Goal: Transaction & Acquisition: Purchase product/service

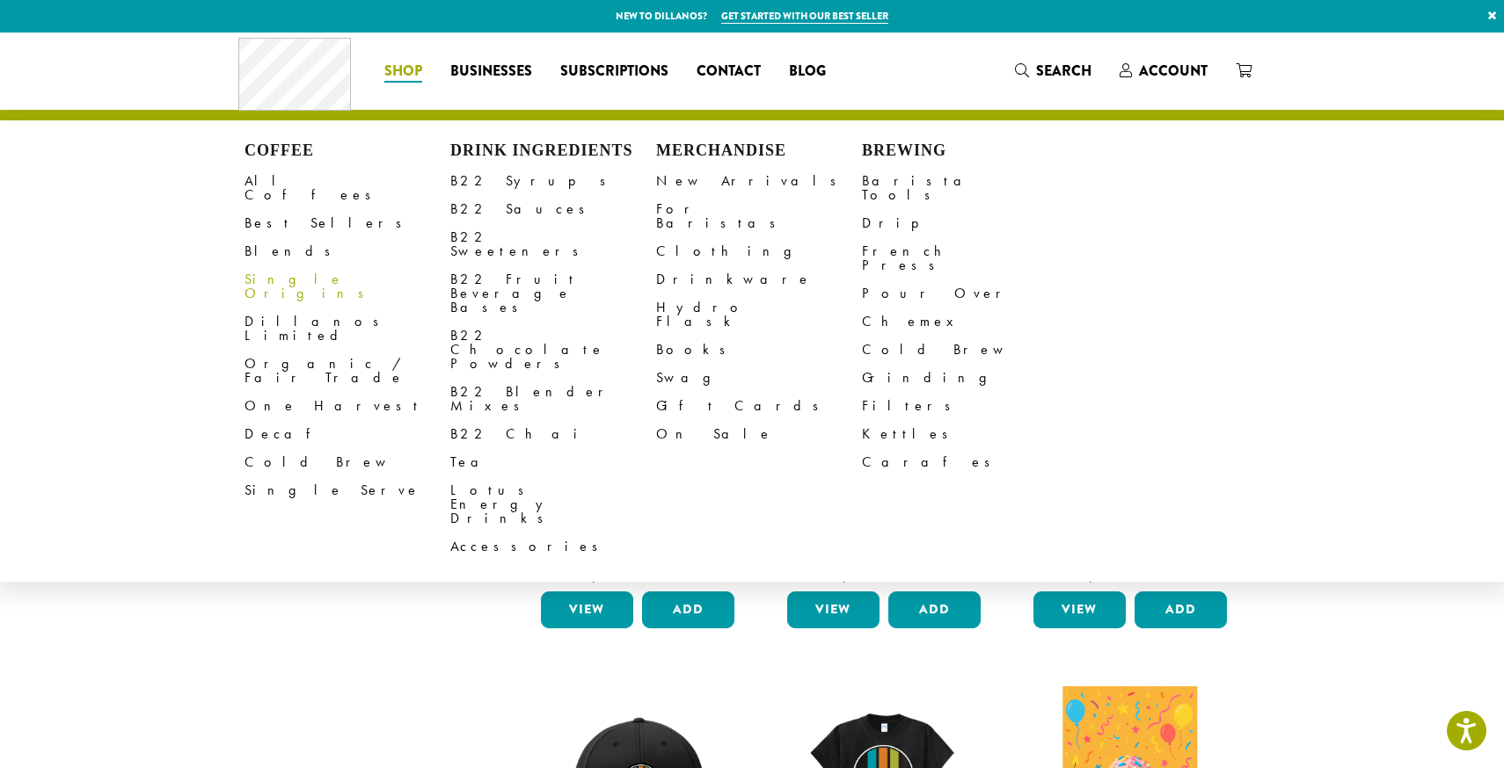
click at [287, 266] on link "Single Origins" at bounding box center [347, 287] width 206 height 42
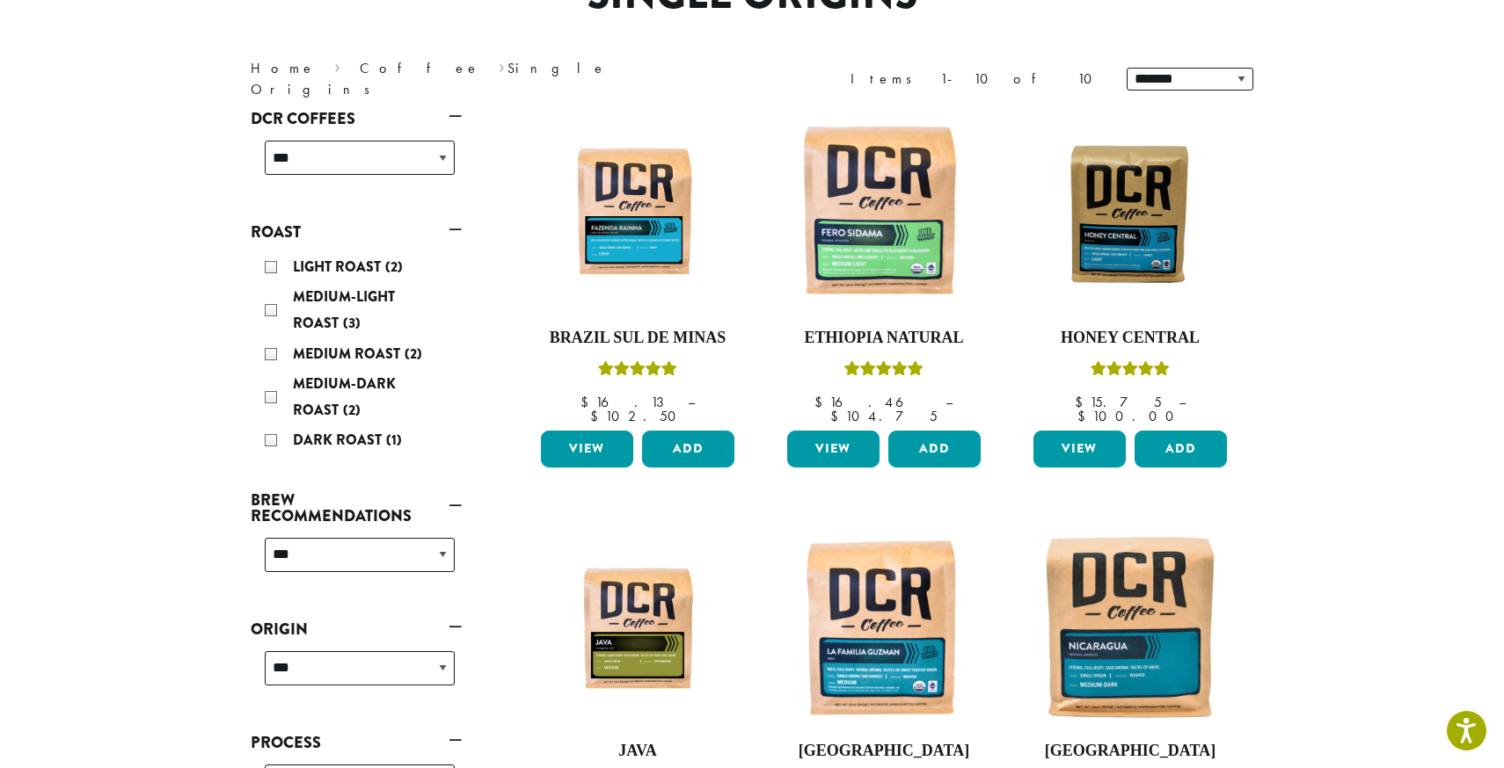
scroll to position [194, 0]
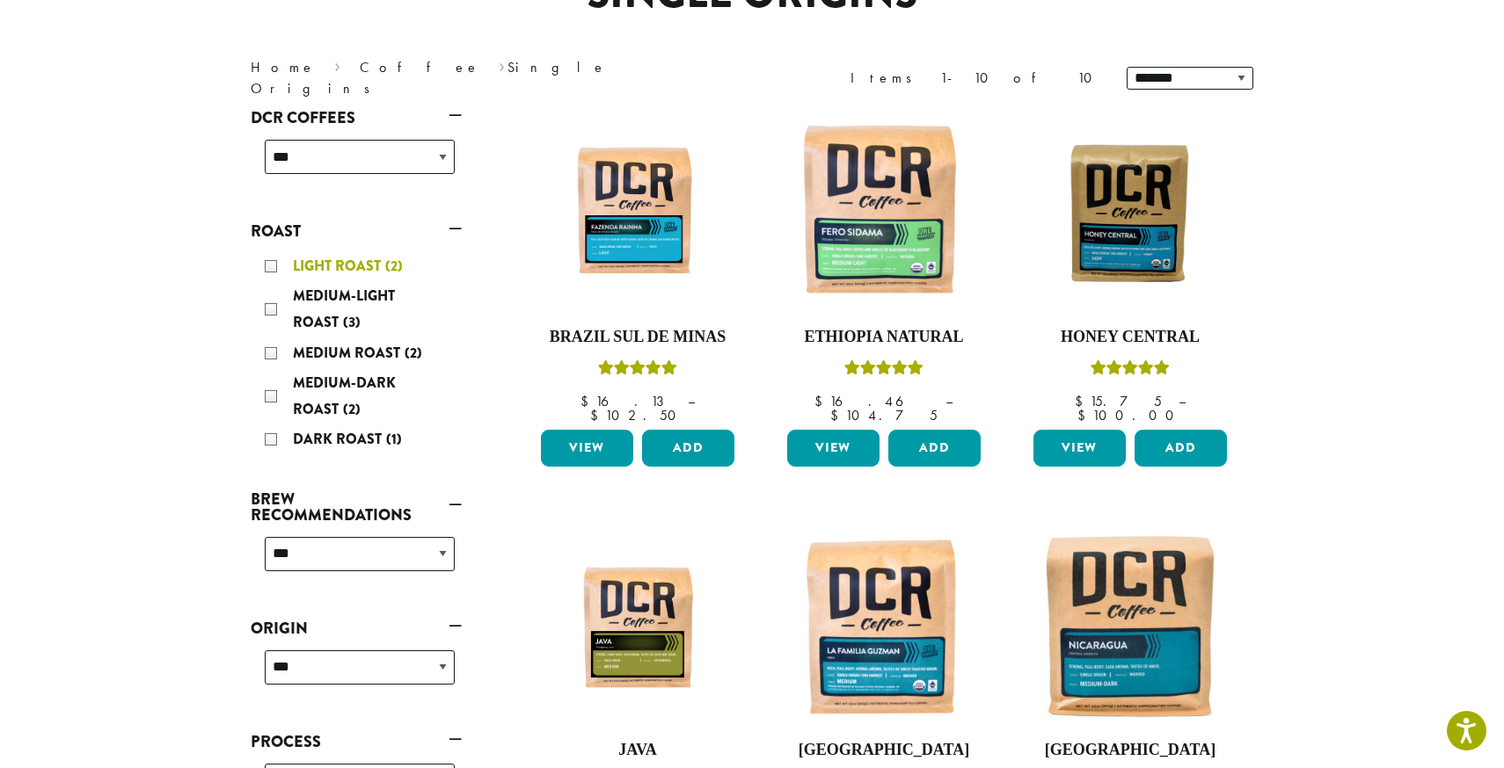
click at [344, 266] on span "Light Roast" at bounding box center [339, 266] width 92 height 20
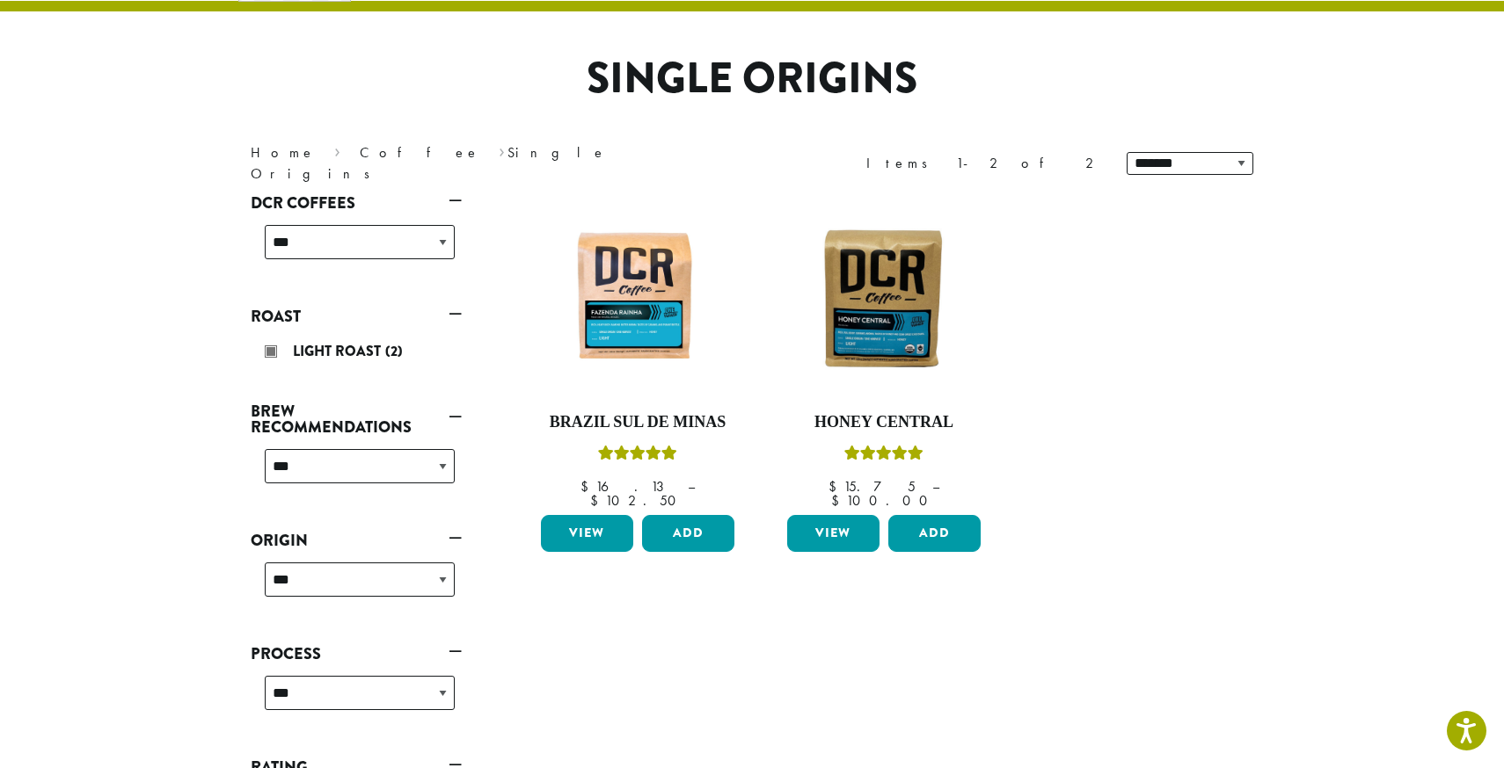
scroll to position [108, 0]
click at [675, 307] on img at bounding box center [637, 298] width 202 height 151
click at [577, 521] on link "View" at bounding box center [587, 534] width 92 height 37
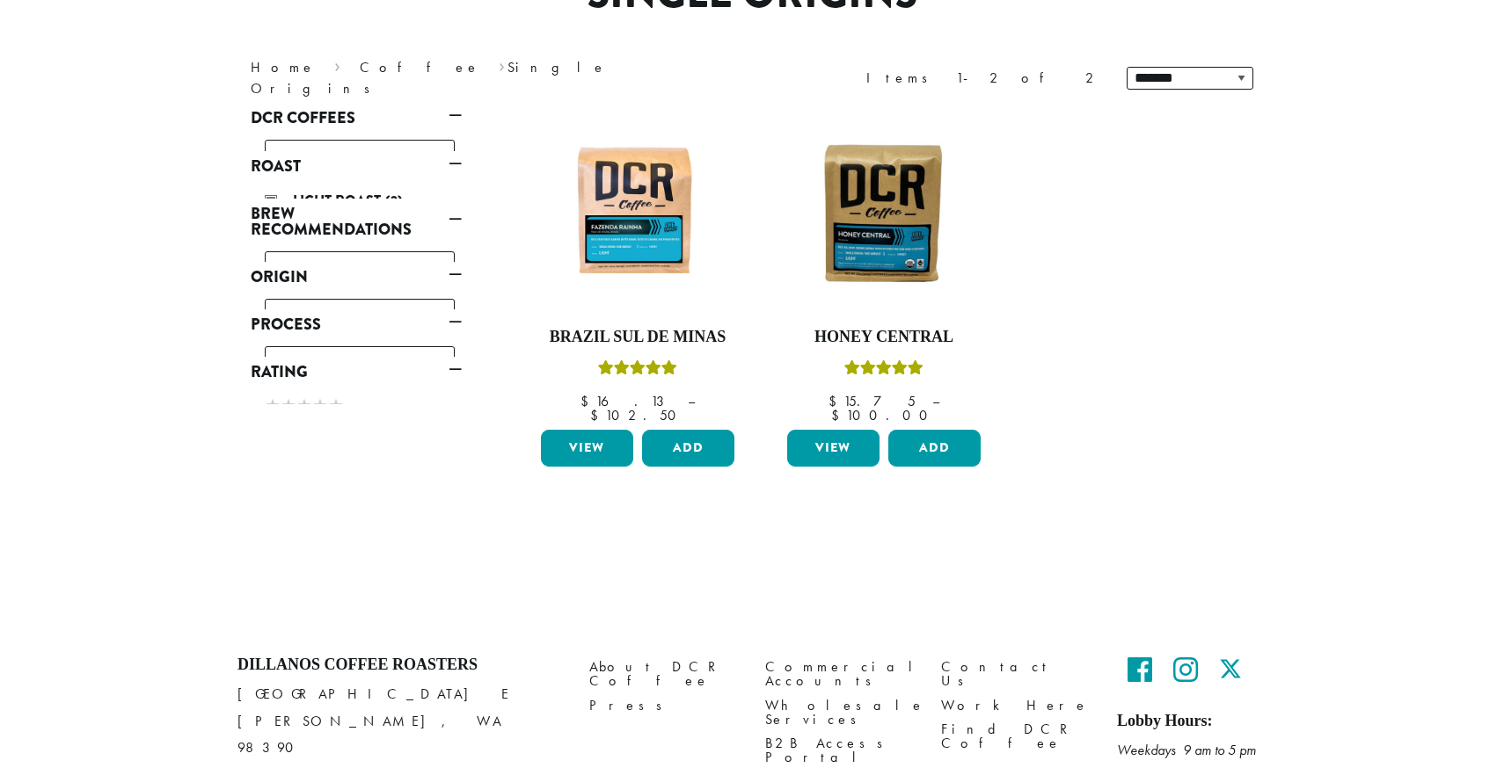
scroll to position [194, 0]
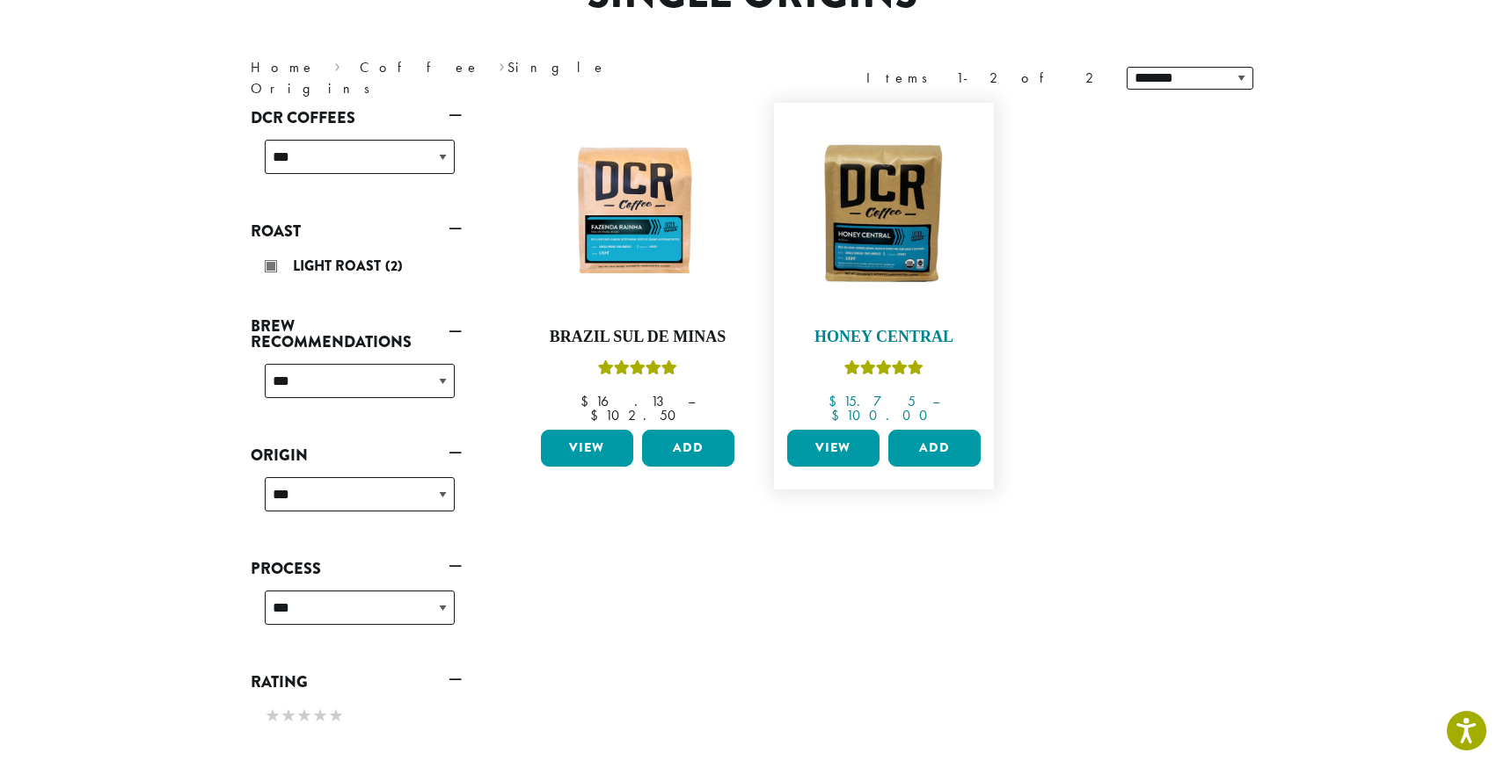
click at [912, 266] on img at bounding box center [884, 212] width 202 height 151
click at [856, 435] on link "View" at bounding box center [833, 448] width 92 height 37
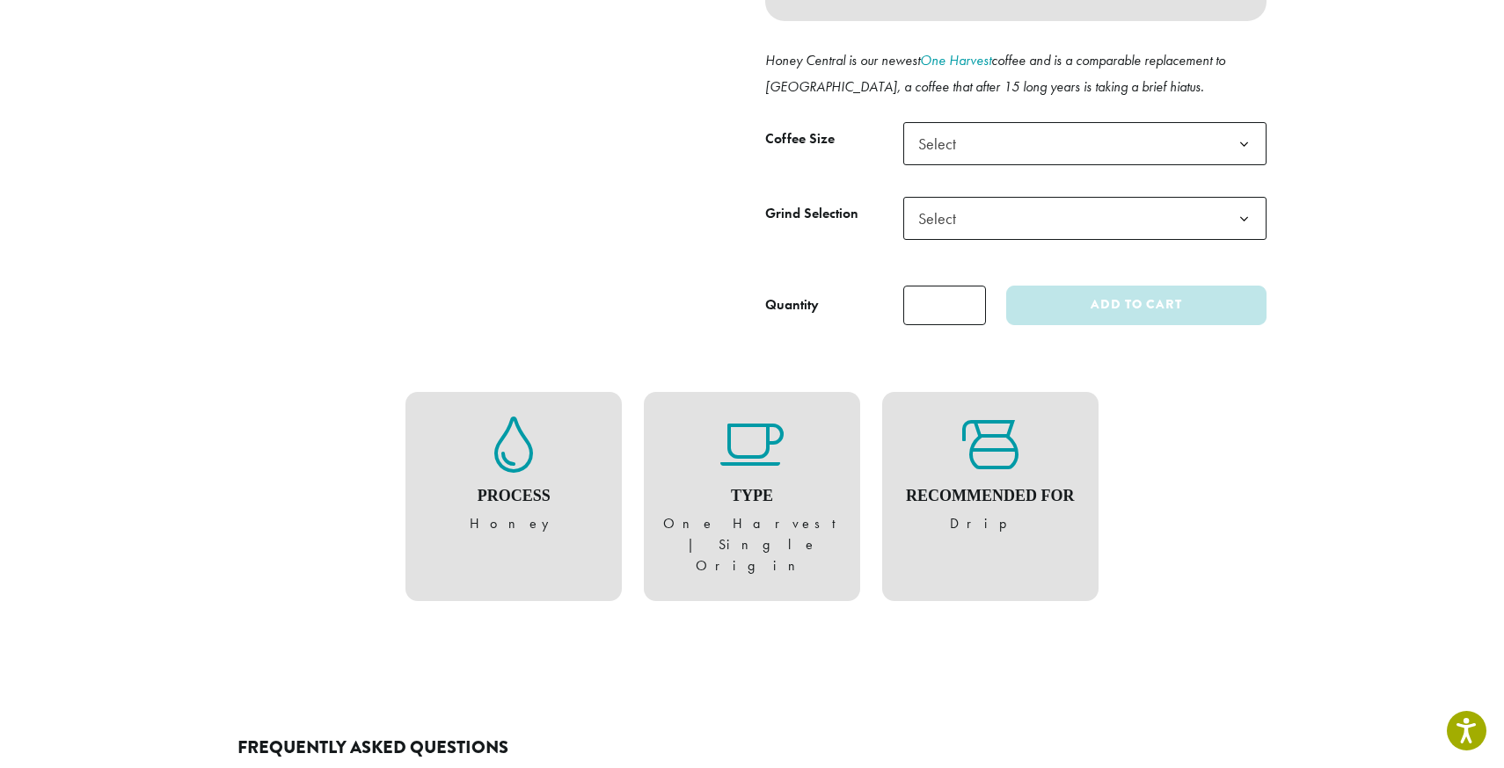
scroll to position [703, 0]
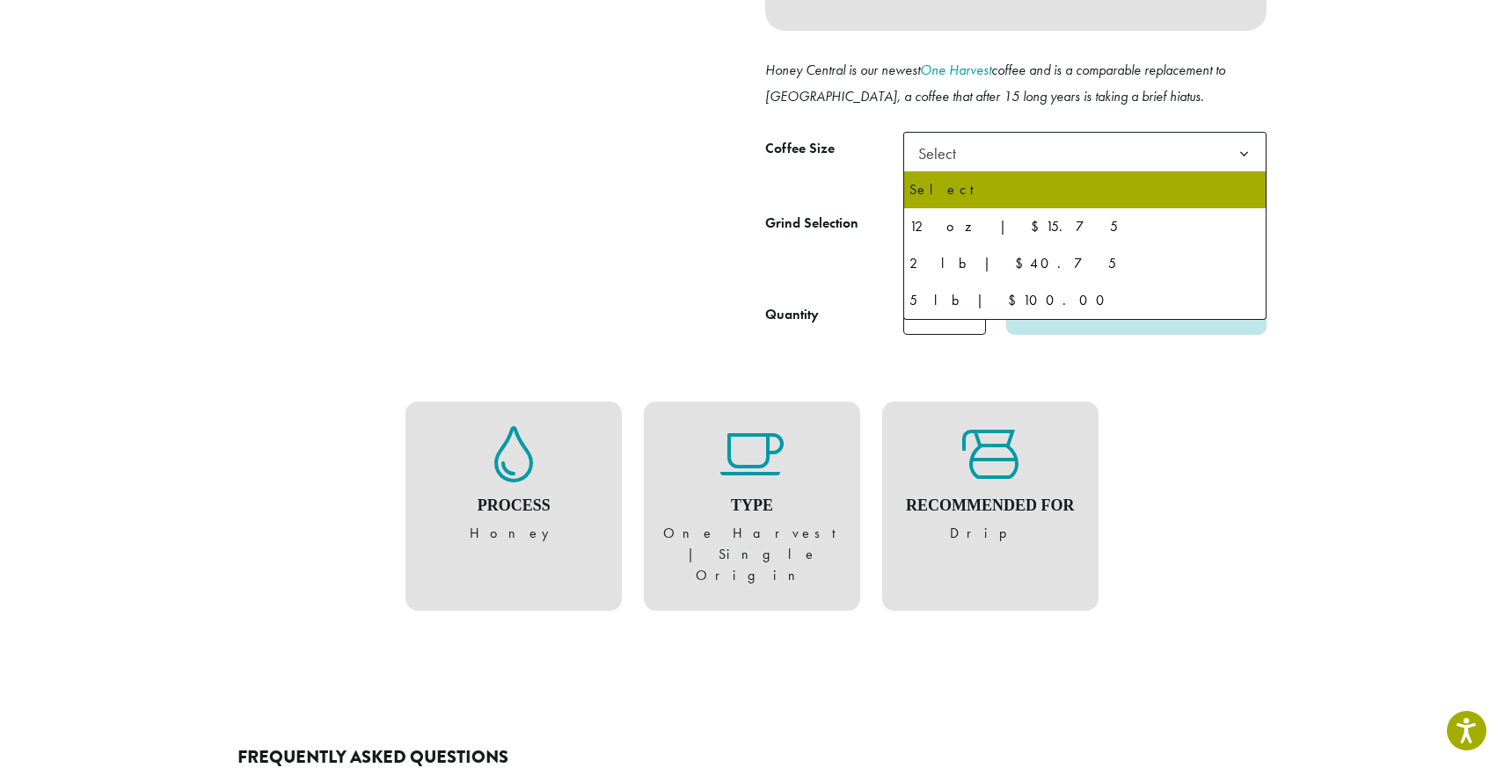
click at [1079, 154] on span "Select" at bounding box center [1084, 153] width 363 height 43
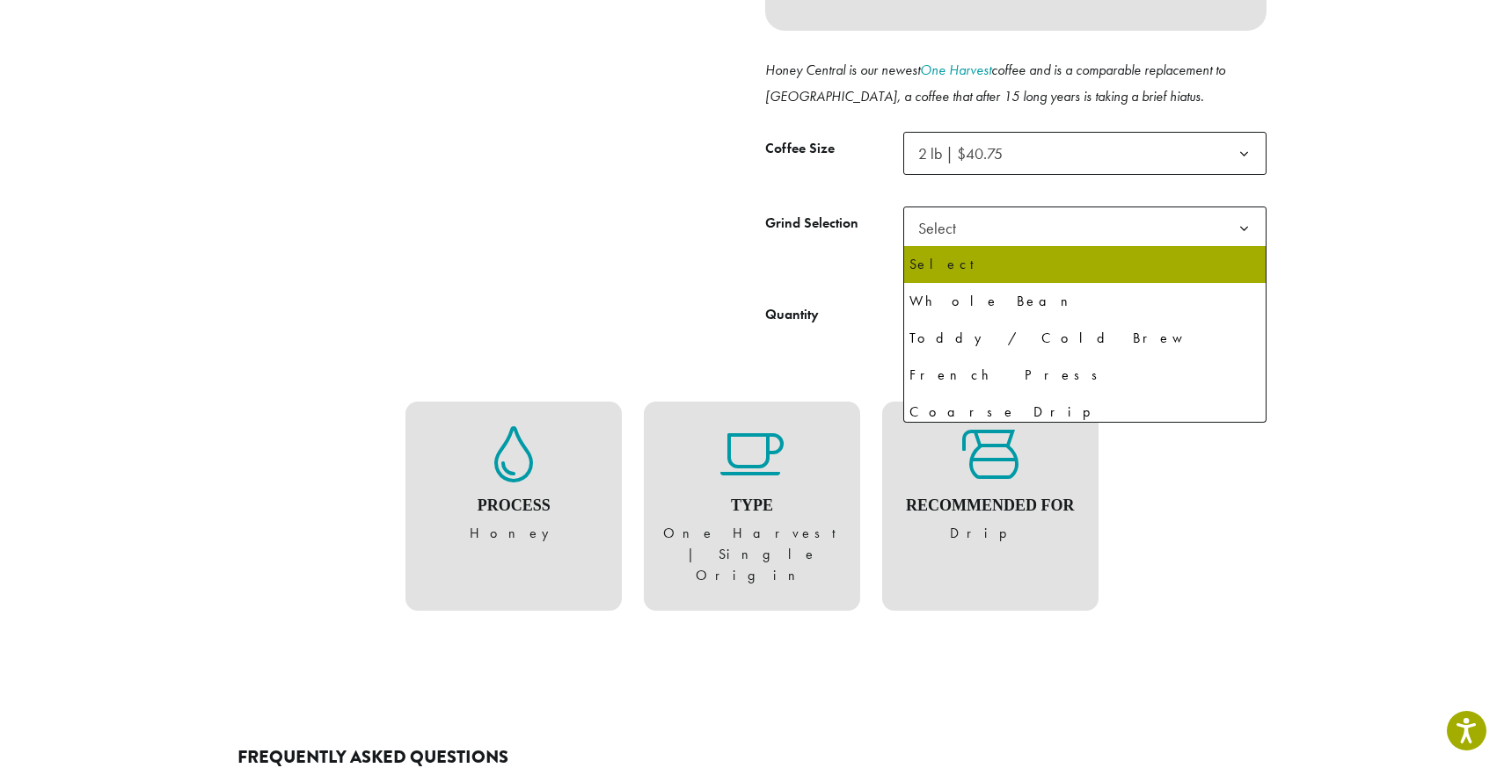
click at [1052, 224] on span "Select" at bounding box center [1084, 228] width 363 height 43
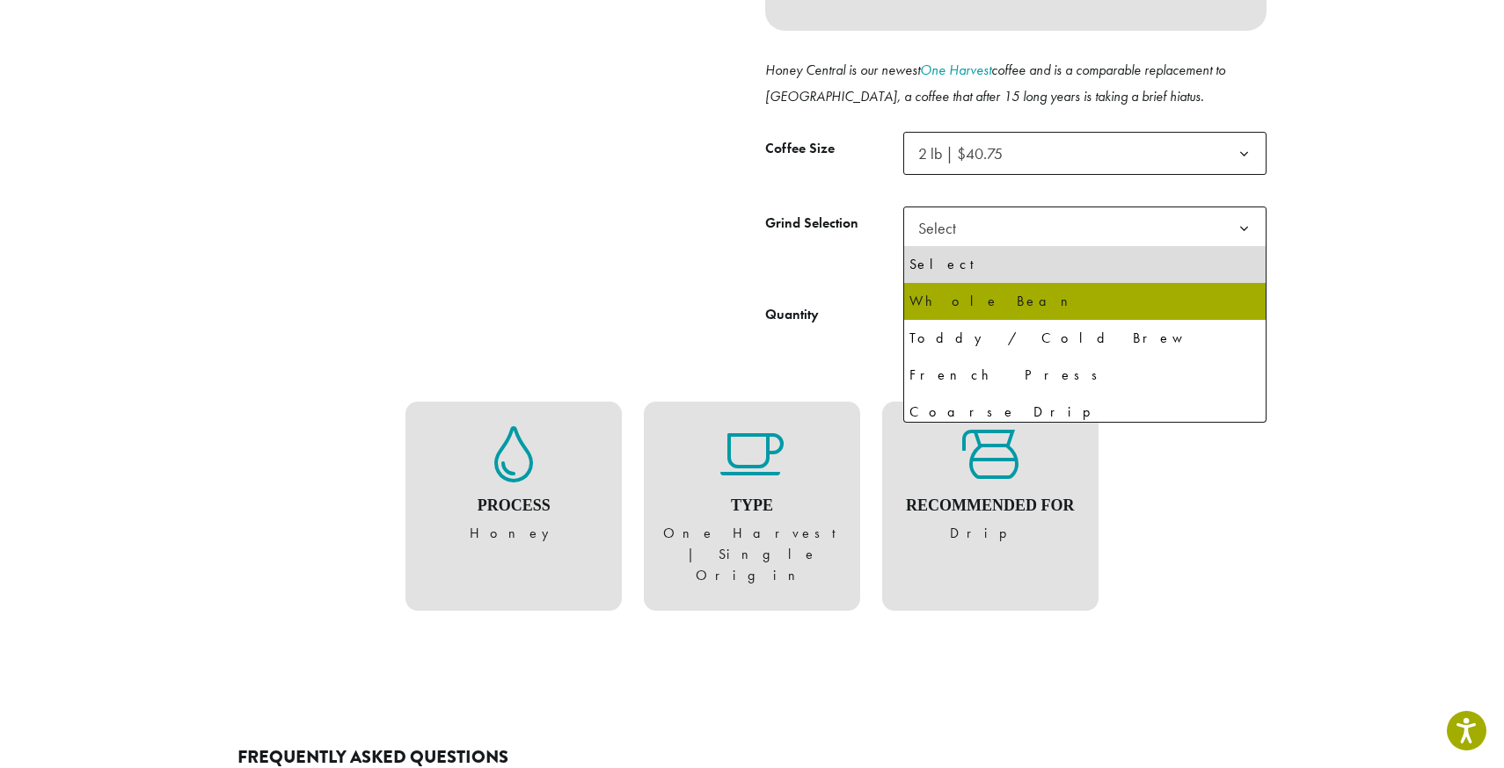
select select "**********"
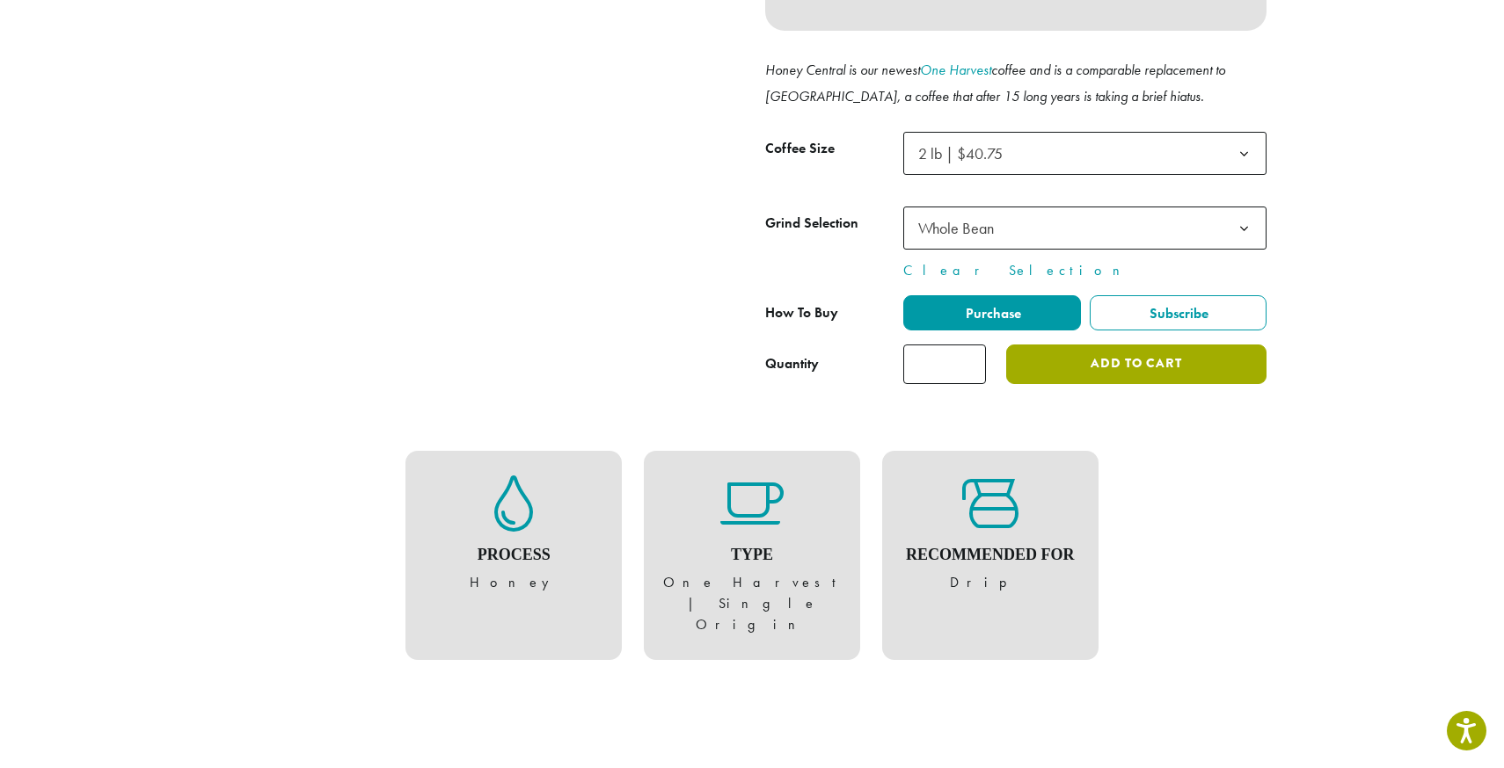
click at [1077, 361] on button "Add to cart" at bounding box center [1136, 365] width 260 height 40
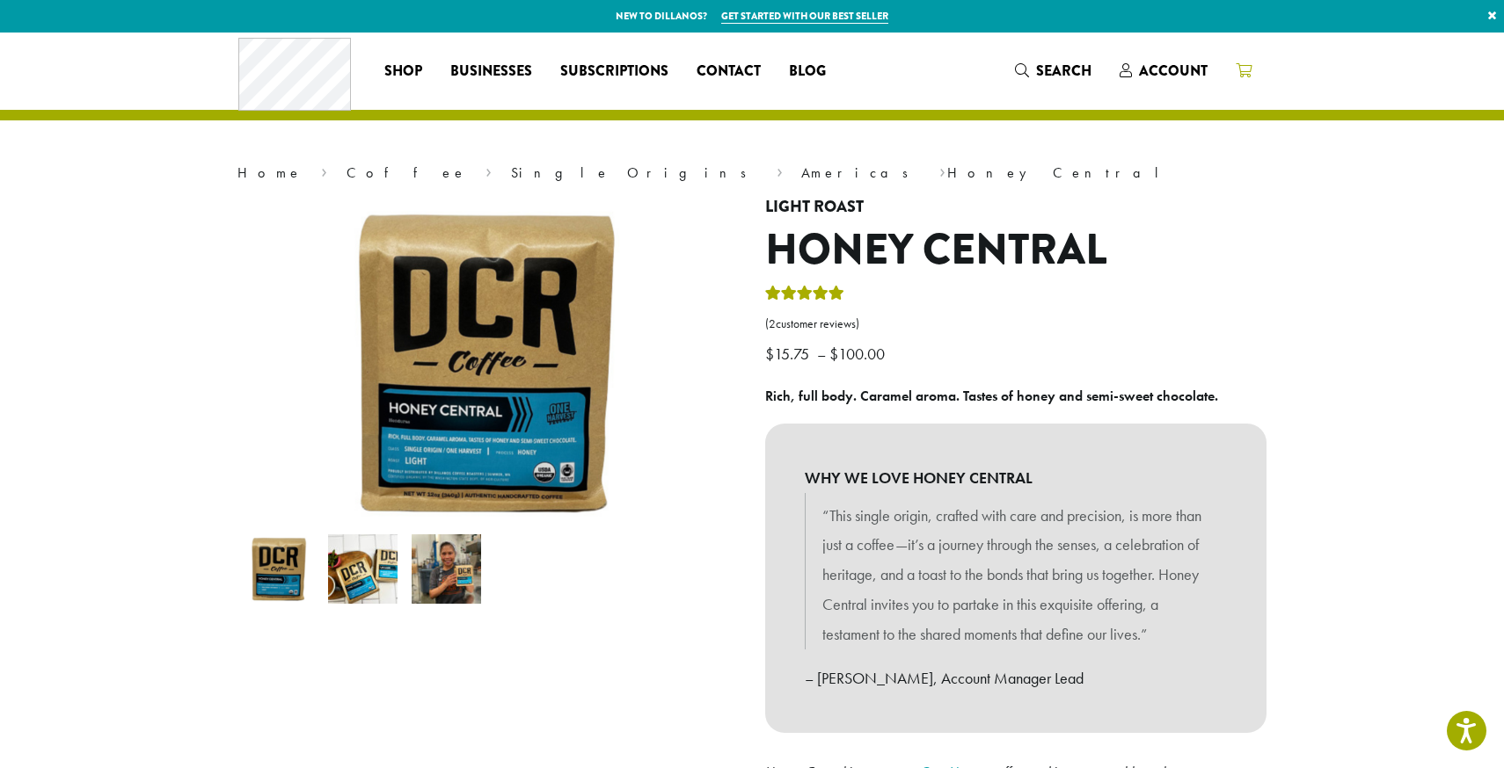
click at [1243, 72] on icon at bounding box center [1243, 70] width 16 height 14
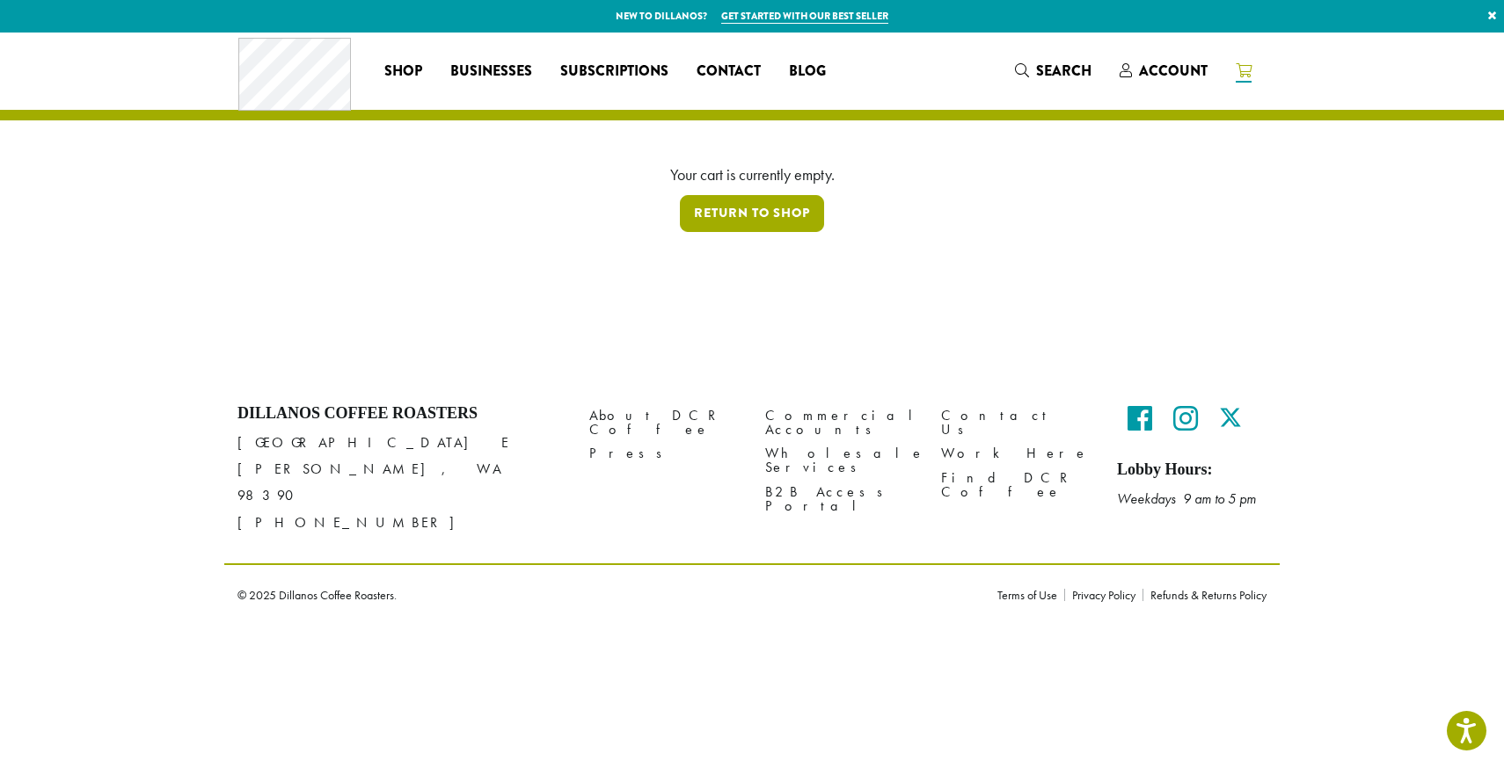
click at [718, 222] on link "Return to shop" at bounding box center [752, 213] width 144 height 37
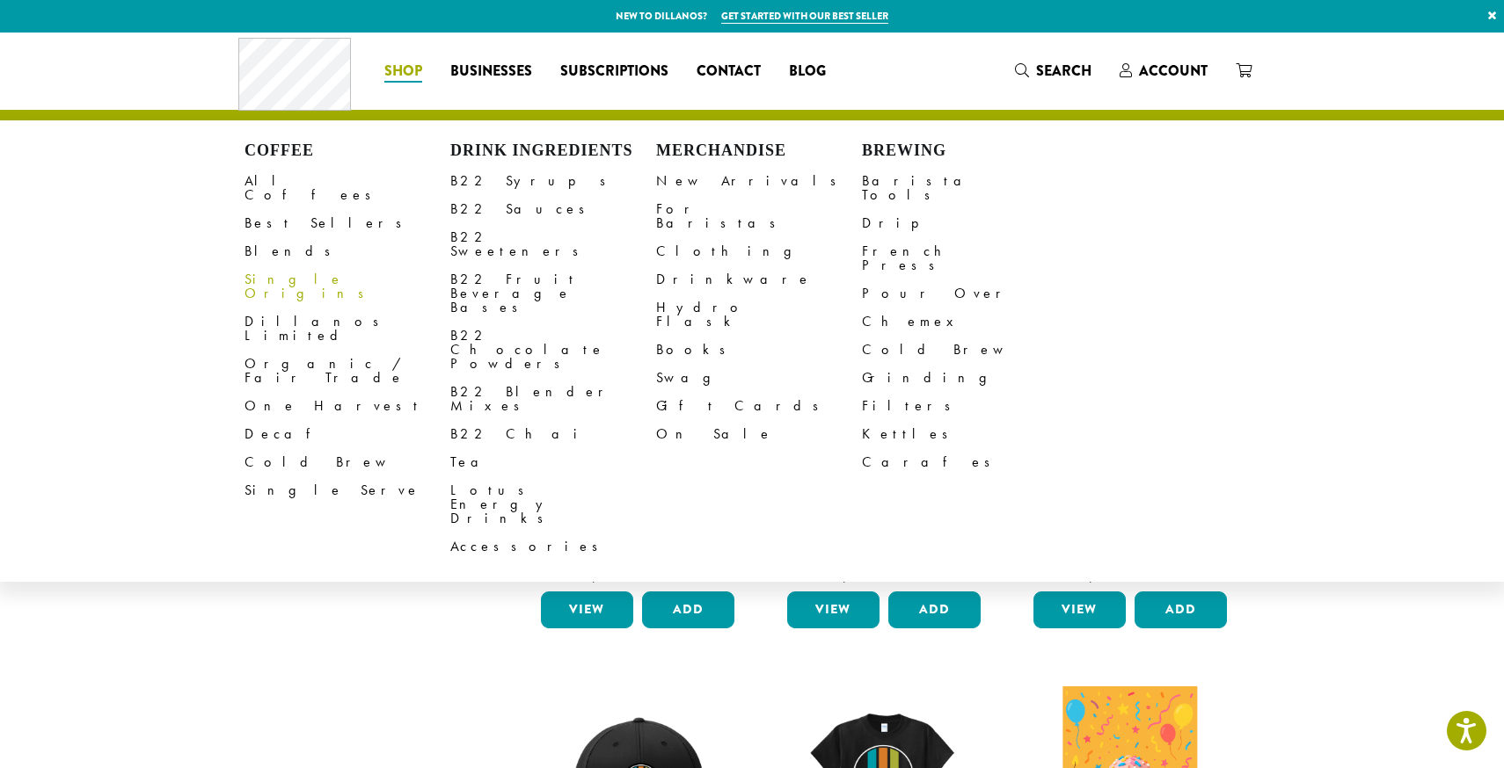
click at [315, 267] on link "Single Origins" at bounding box center [347, 287] width 206 height 42
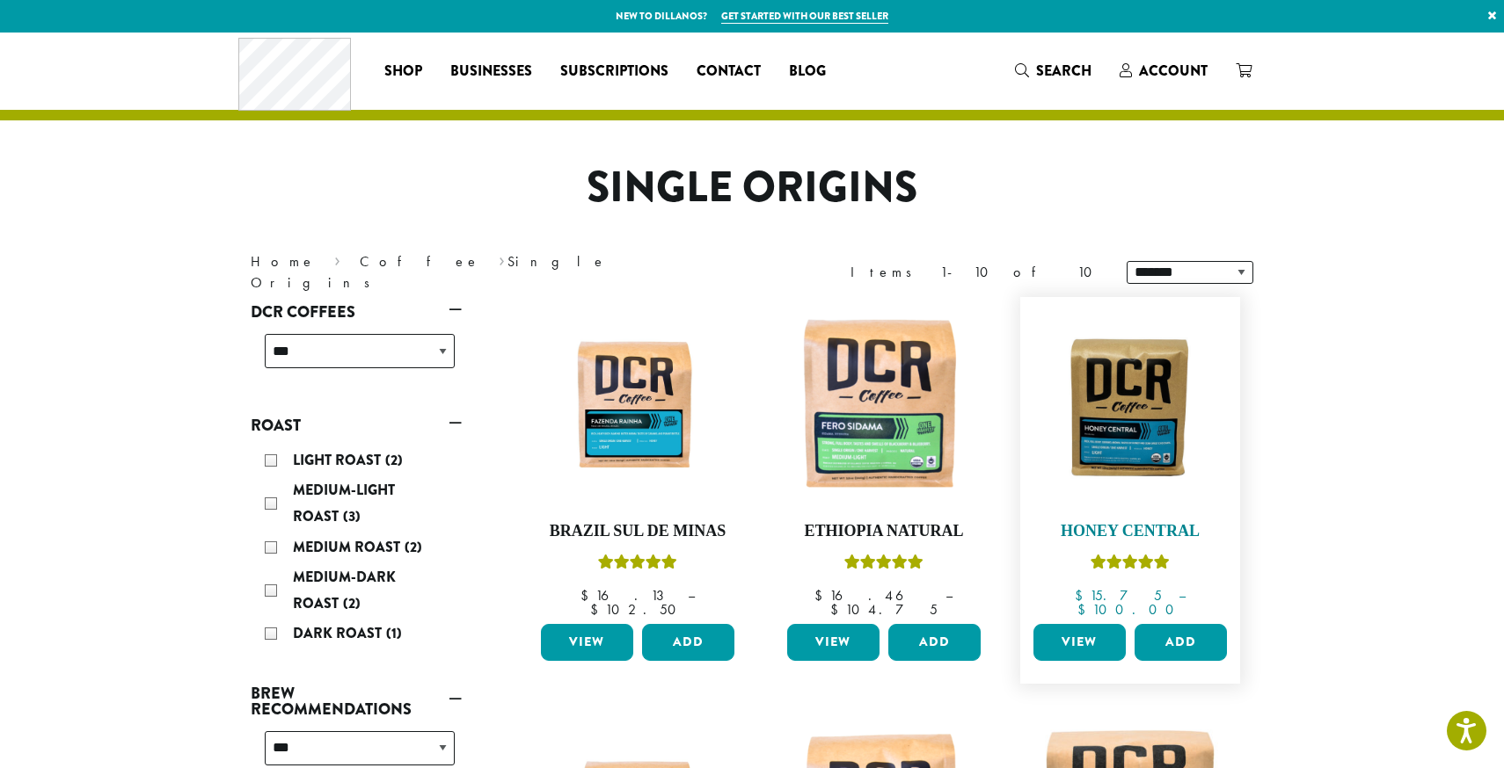
click at [1156, 429] on img at bounding box center [1130, 406] width 202 height 151
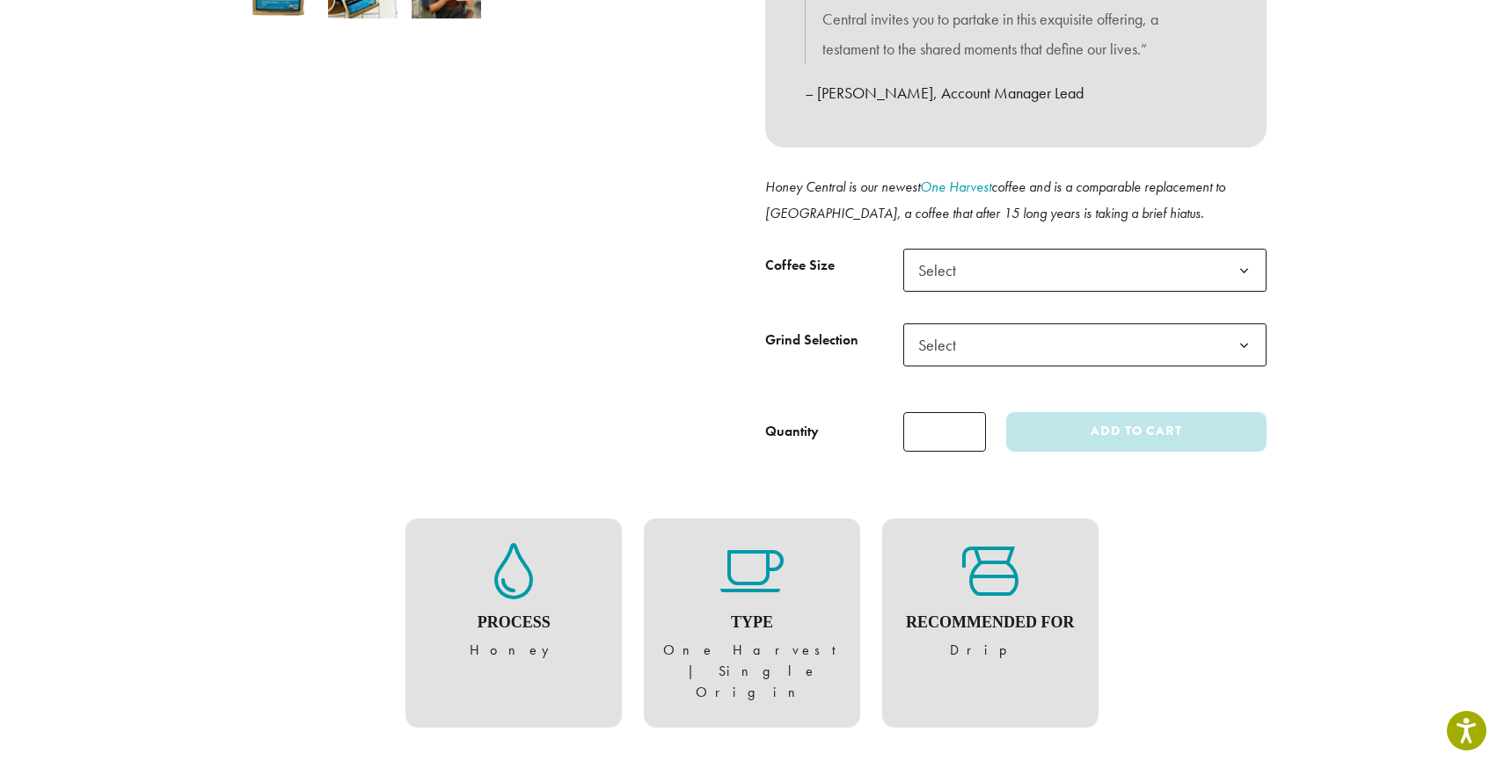
scroll to position [588, 0]
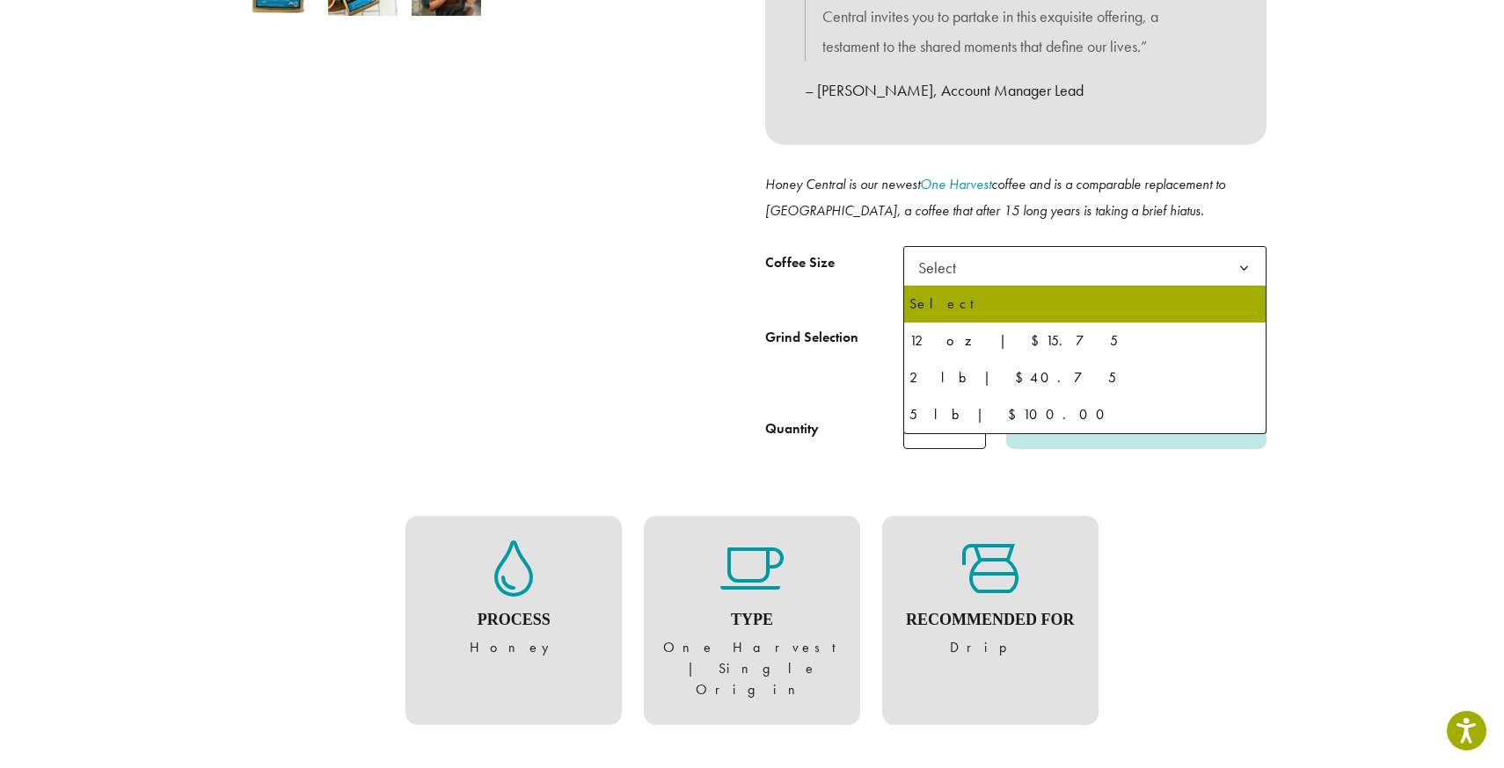
click at [1059, 255] on span "Select" at bounding box center [1084, 267] width 363 height 43
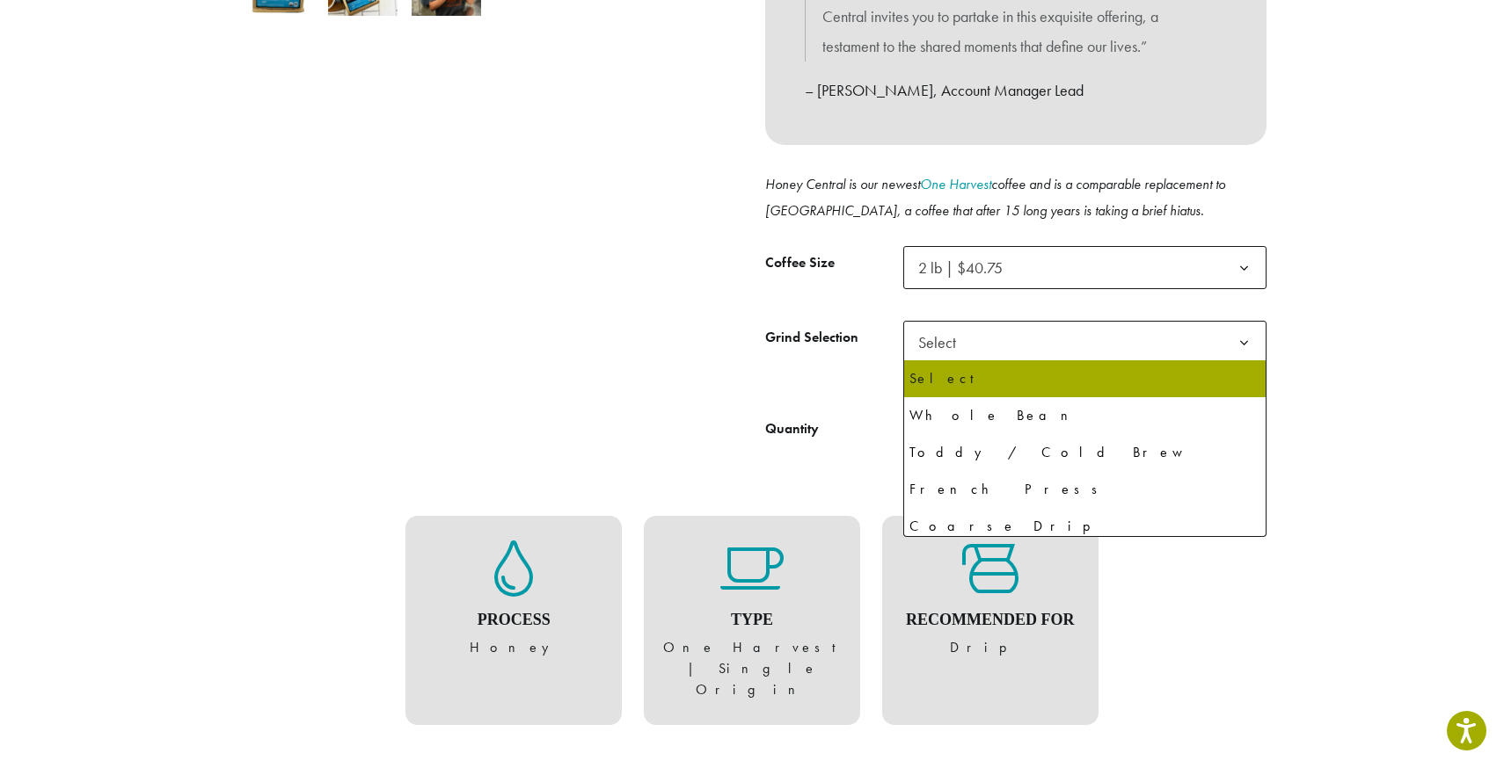
click at [1038, 346] on span "Select" at bounding box center [1084, 342] width 363 height 43
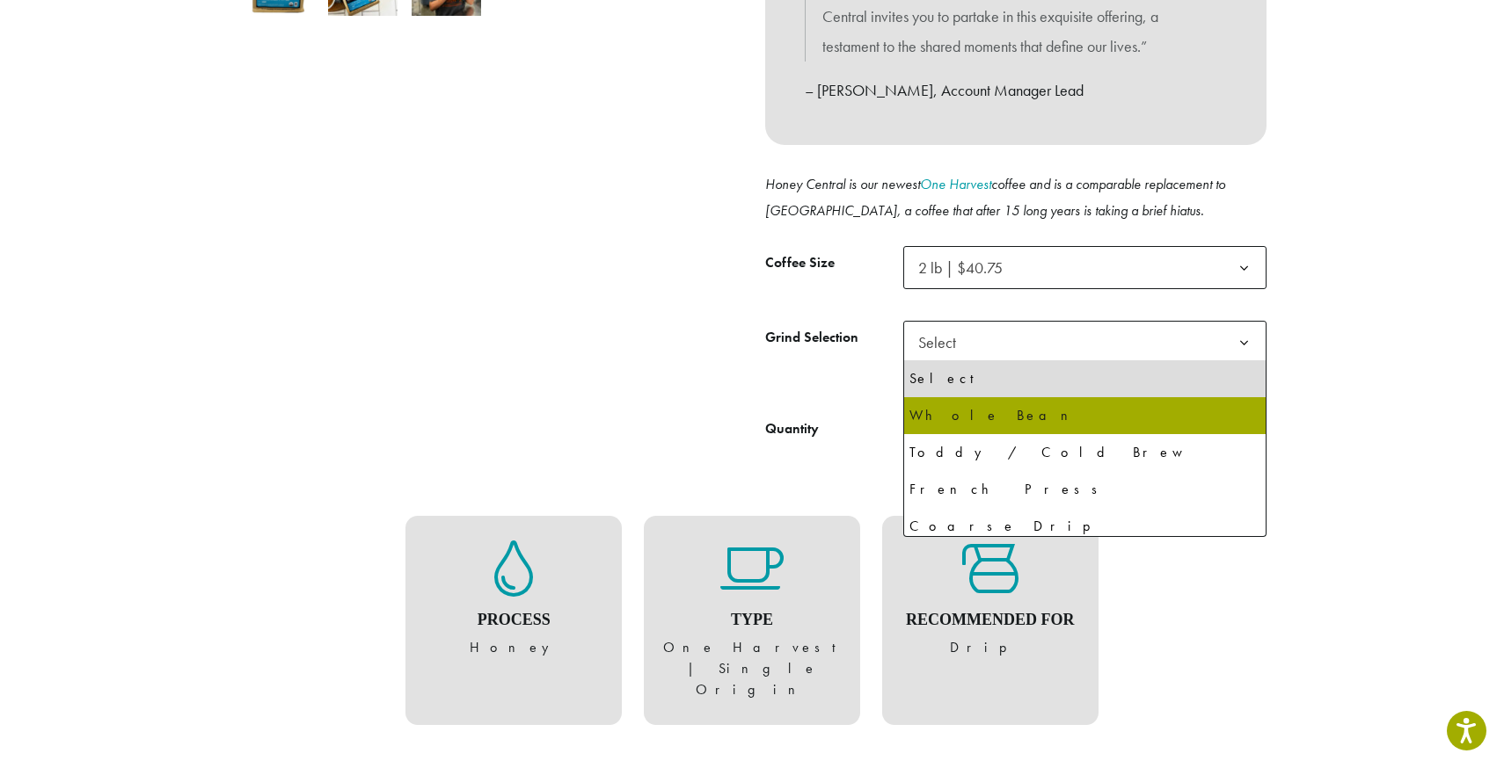
select select "**********"
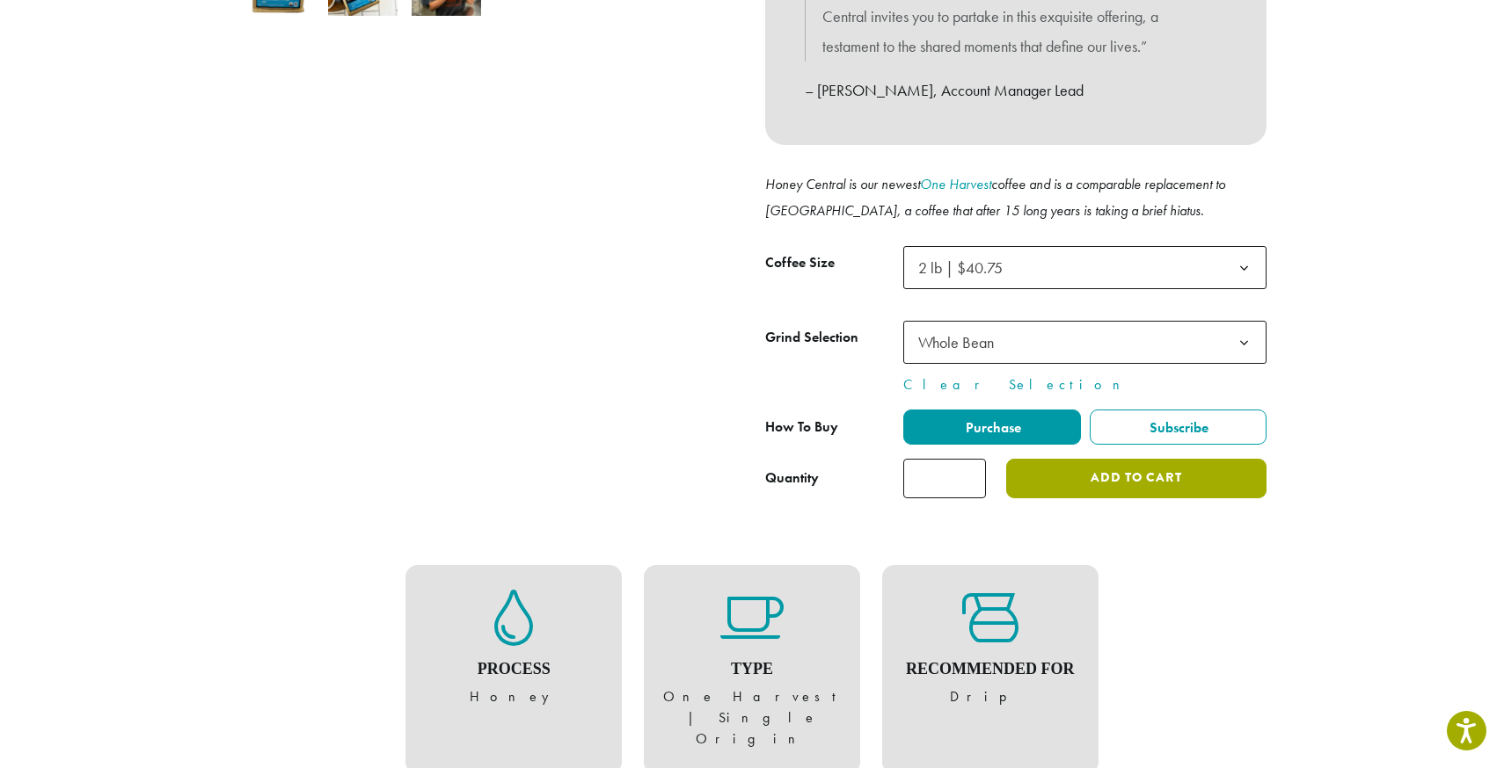
click at [1086, 487] on button "Add to cart" at bounding box center [1136, 479] width 260 height 40
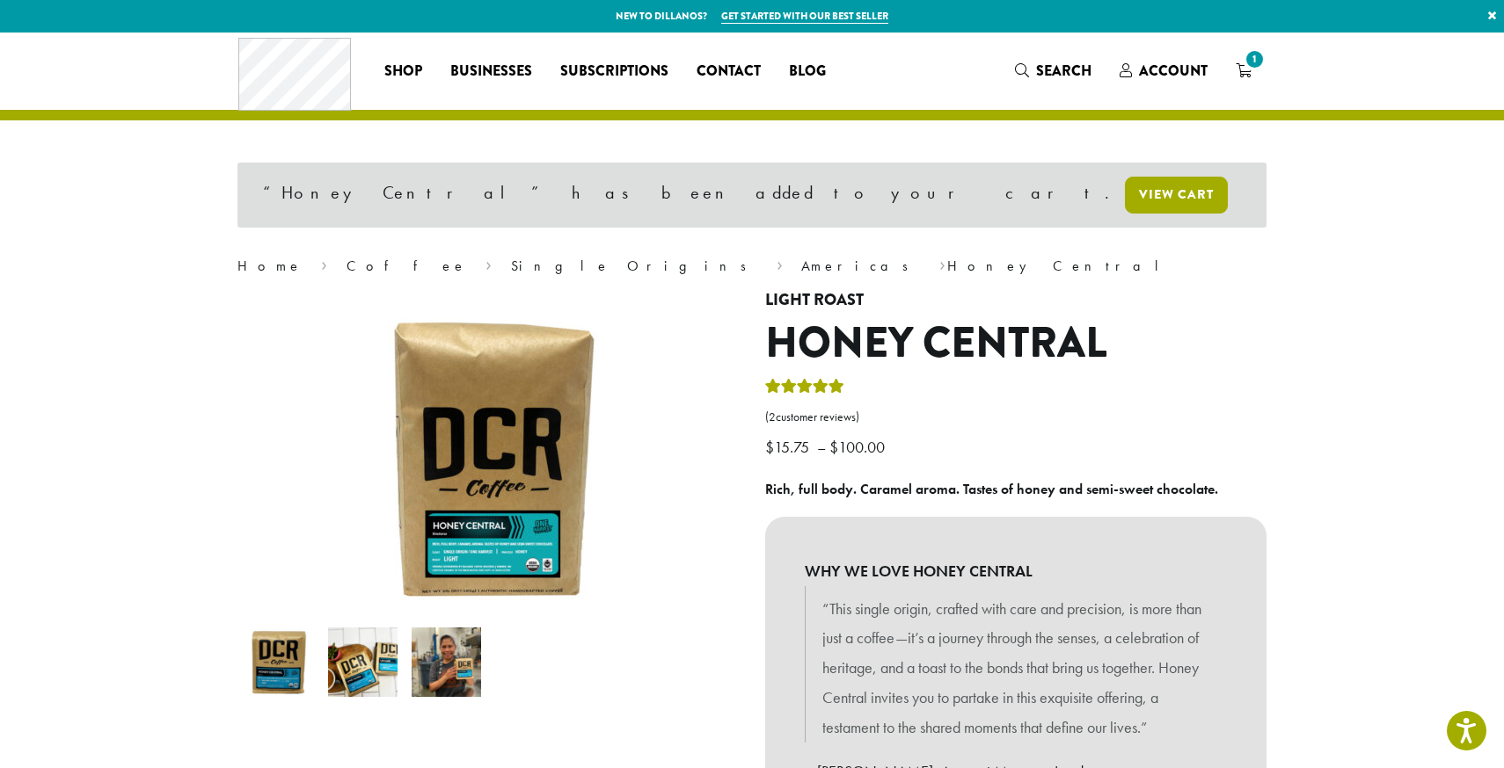
click at [1125, 191] on link "View cart" at bounding box center [1176, 195] width 103 height 37
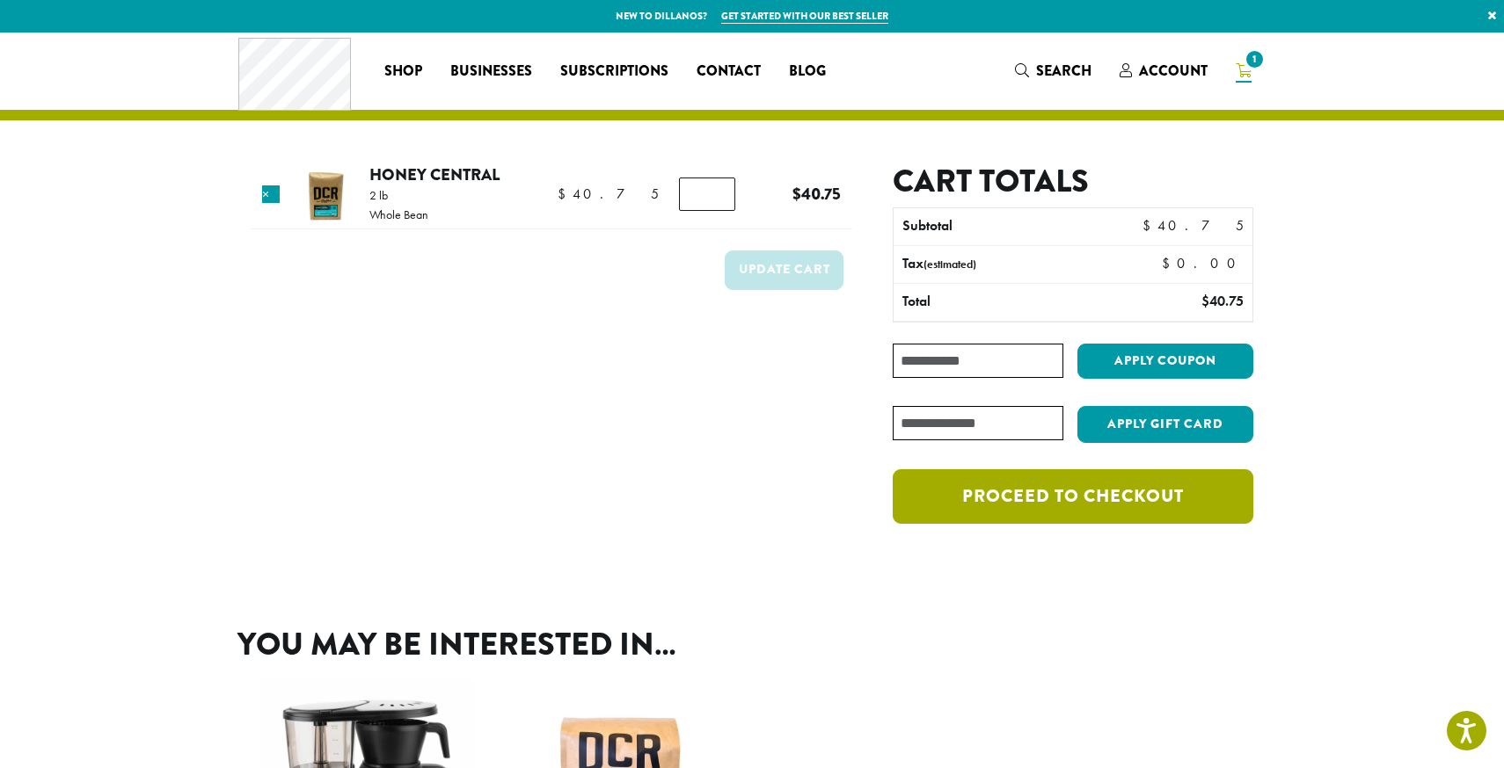
click at [979, 486] on link "Proceed to checkout" at bounding box center [1072, 497] width 360 height 55
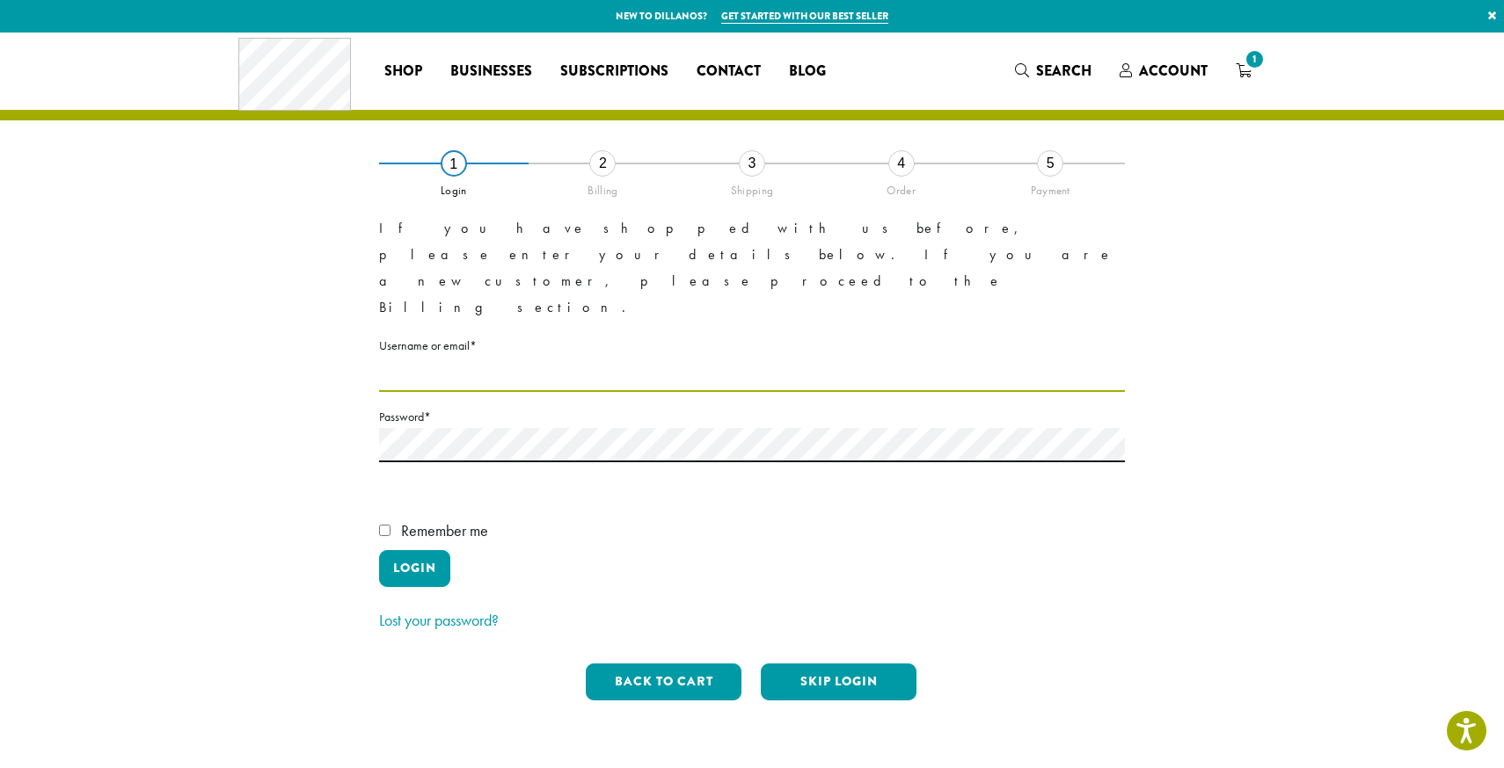
click at [493, 358] on input "Username or email * Required" at bounding box center [752, 375] width 746 height 34
type input "**********"
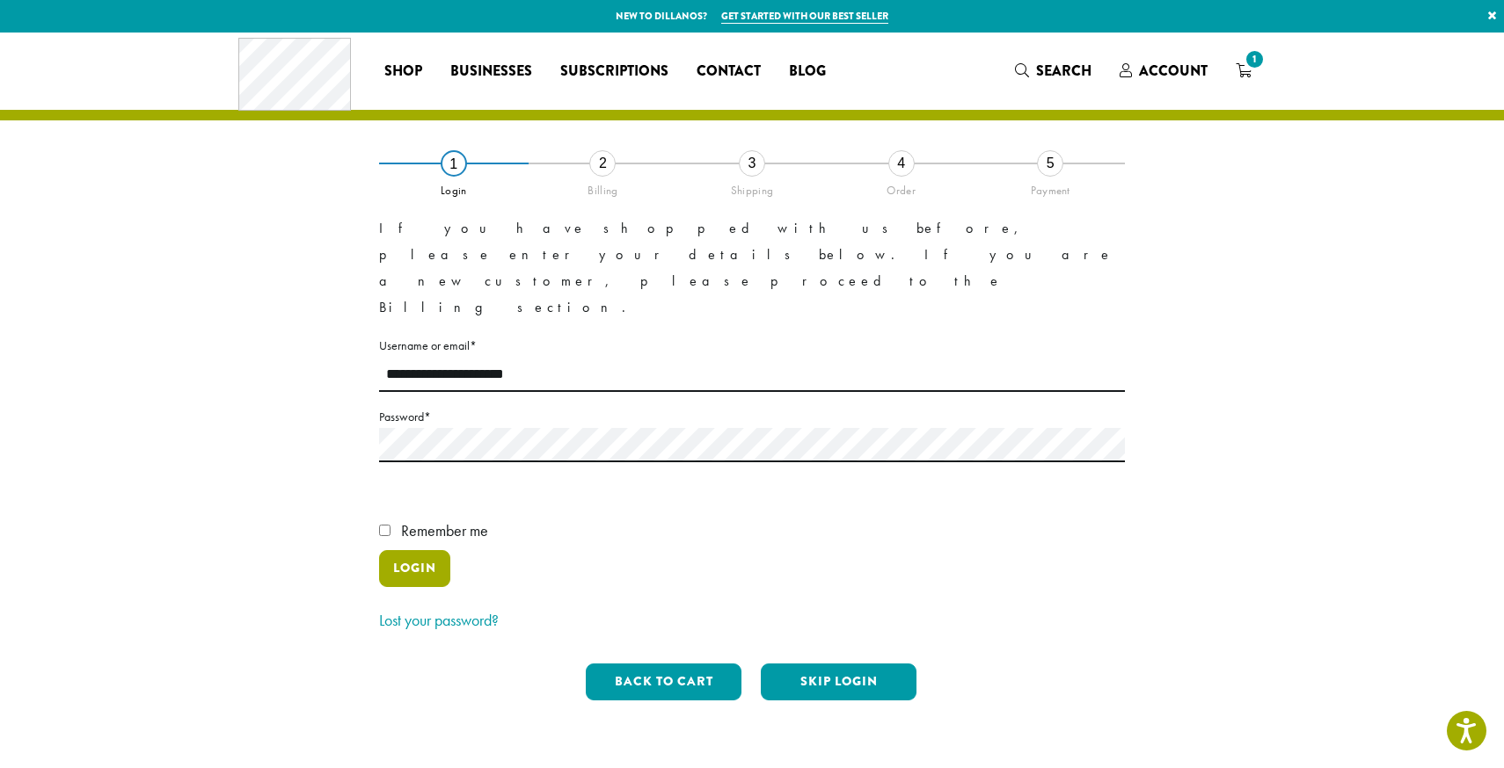
click at [404, 550] on button "Login" at bounding box center [414, 568] width 71 height 37
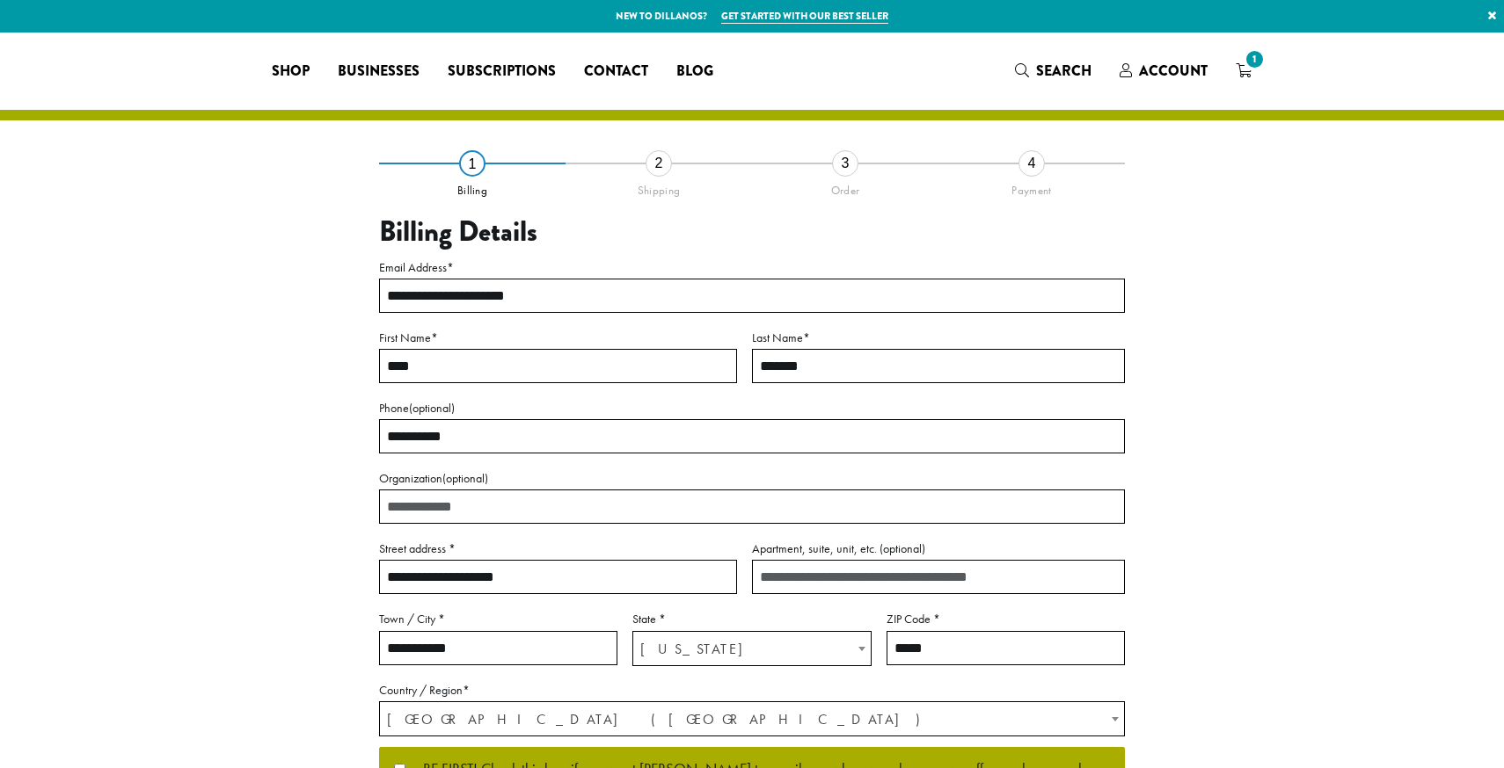
select select "**"
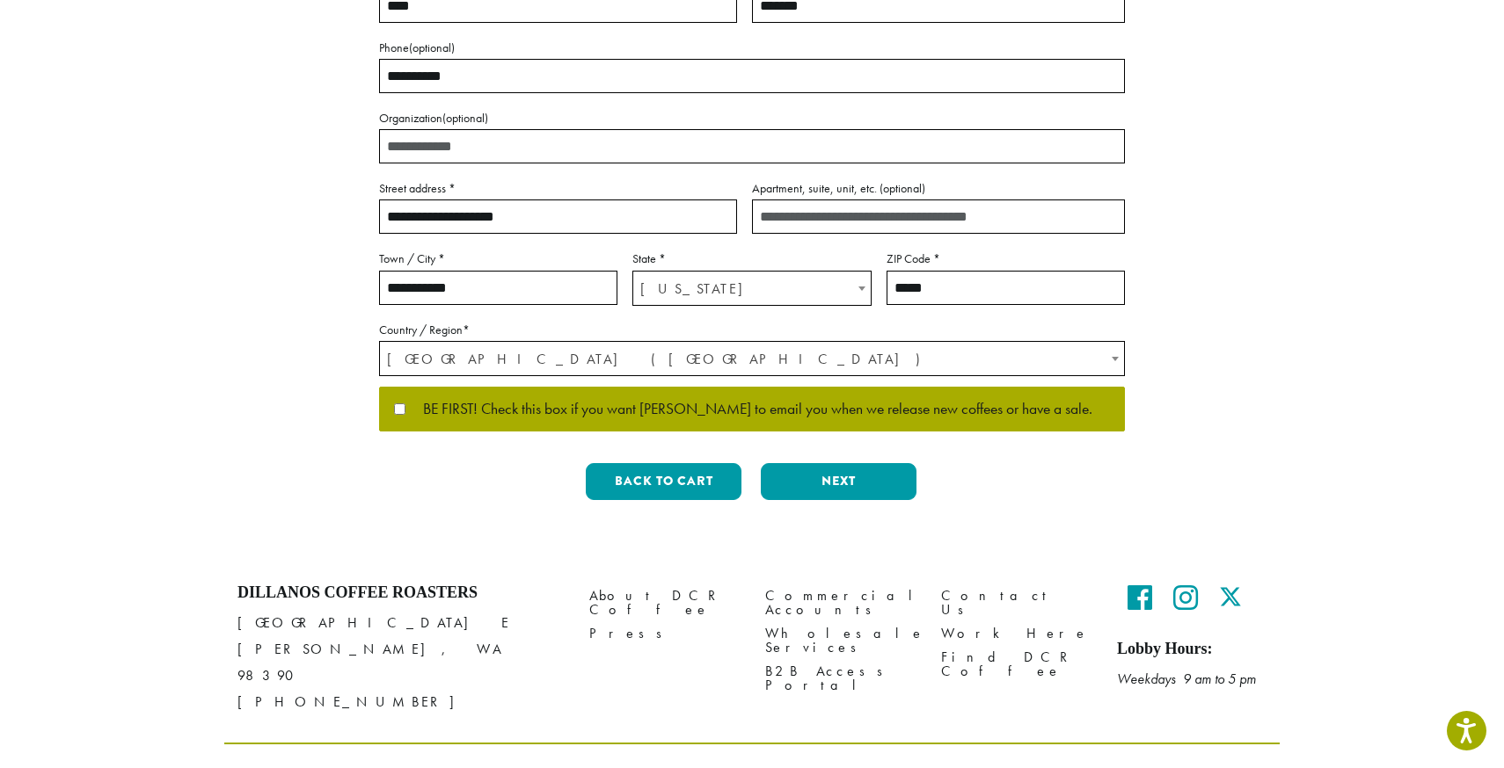
scroll to position [364, 0]
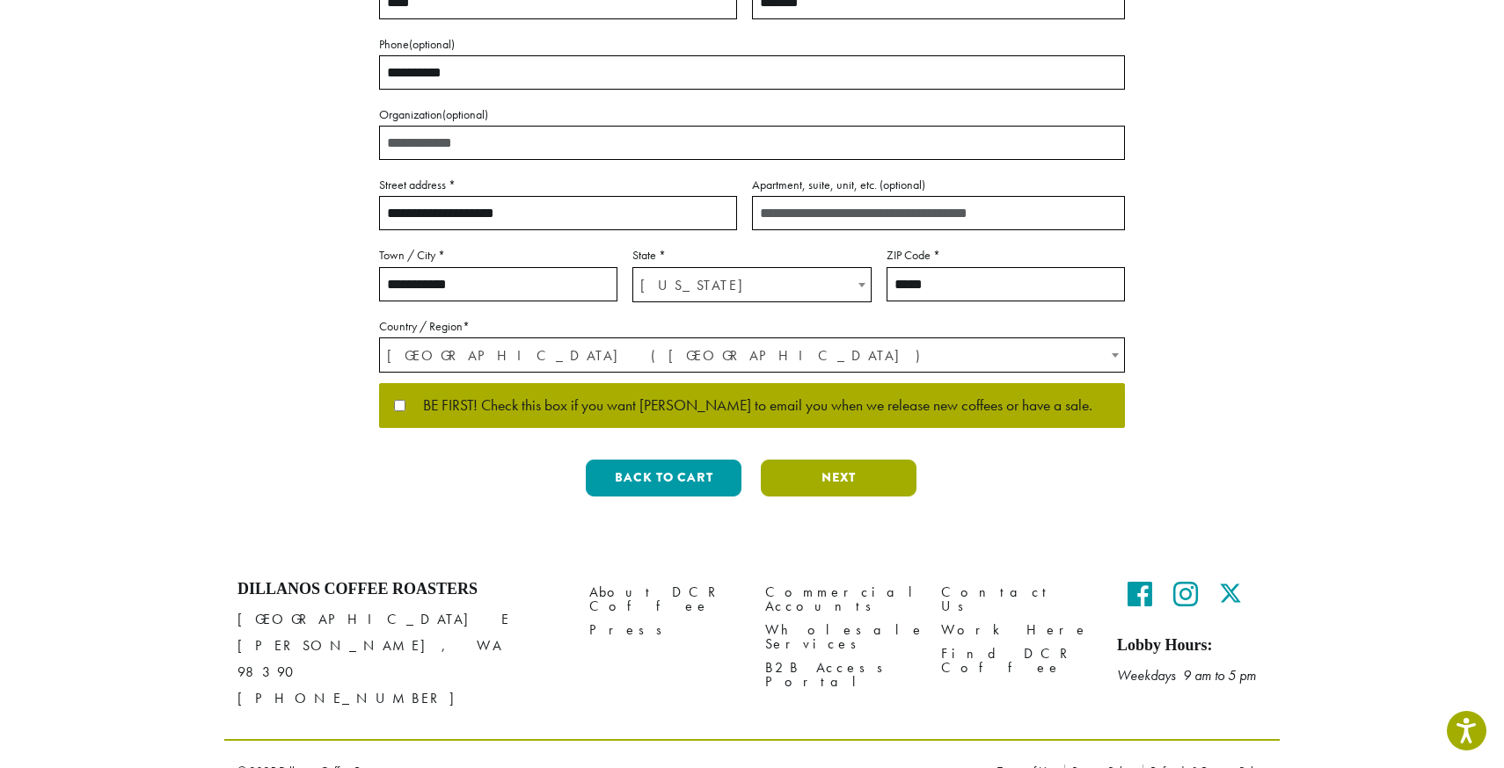
click at [812, 486] on button "Next" at bounding box center [839, 478] width 156 height 37
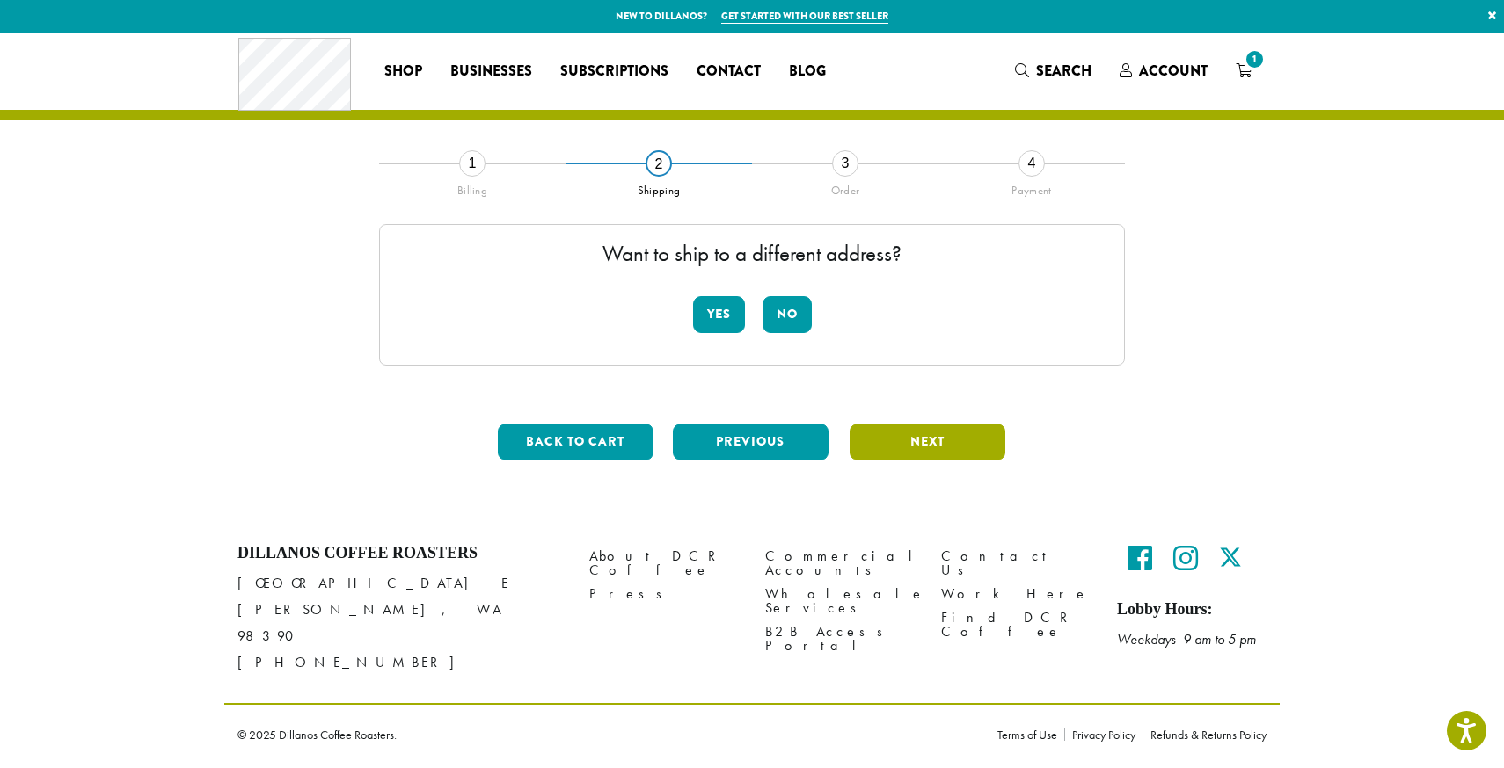
scroll to position [0, 0]
click at [785, 322] on button "No" at bounding box center [786, 314] width 49 height 37
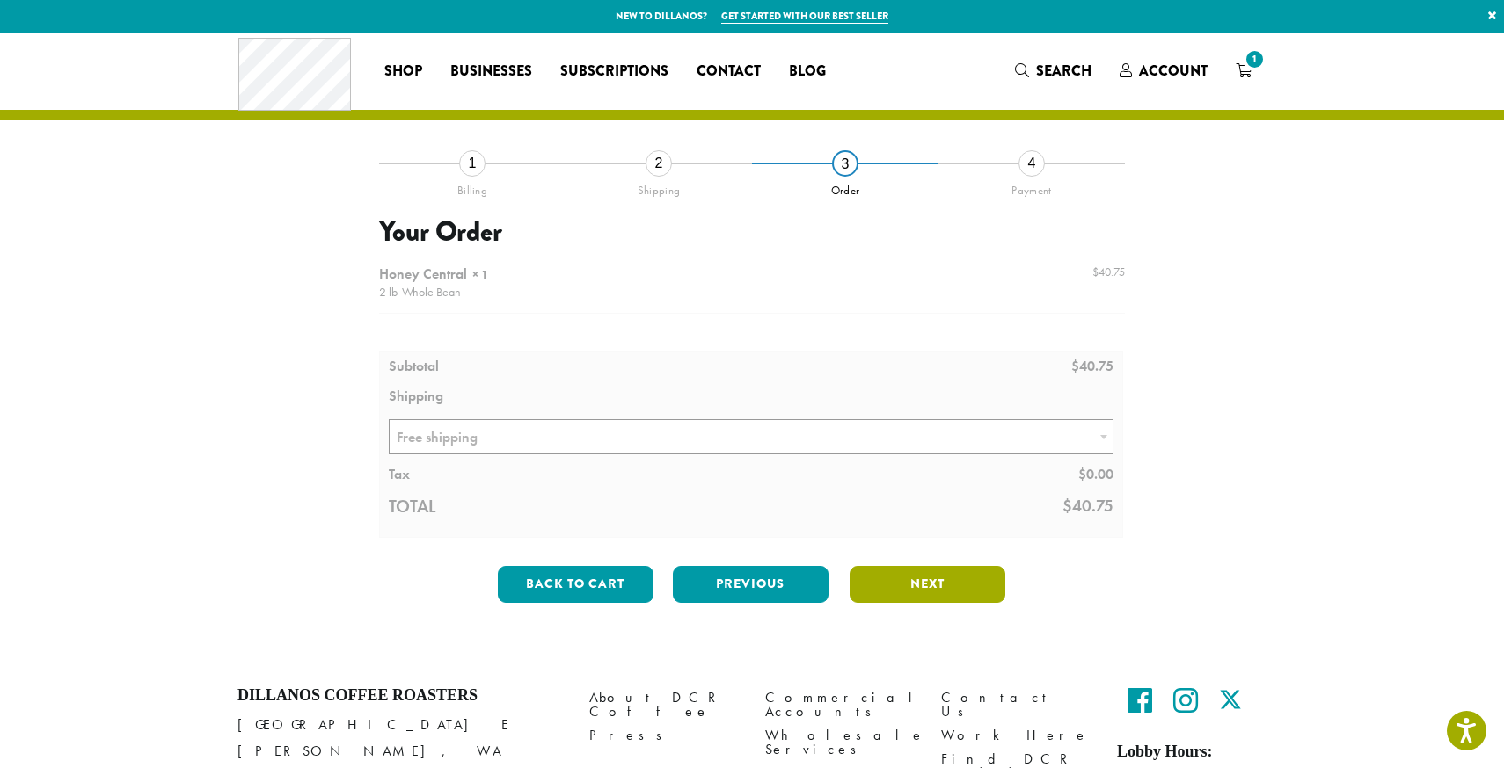
click at [921, 576] on button "Next" at bounding box center [927, 584] width 156 height 37
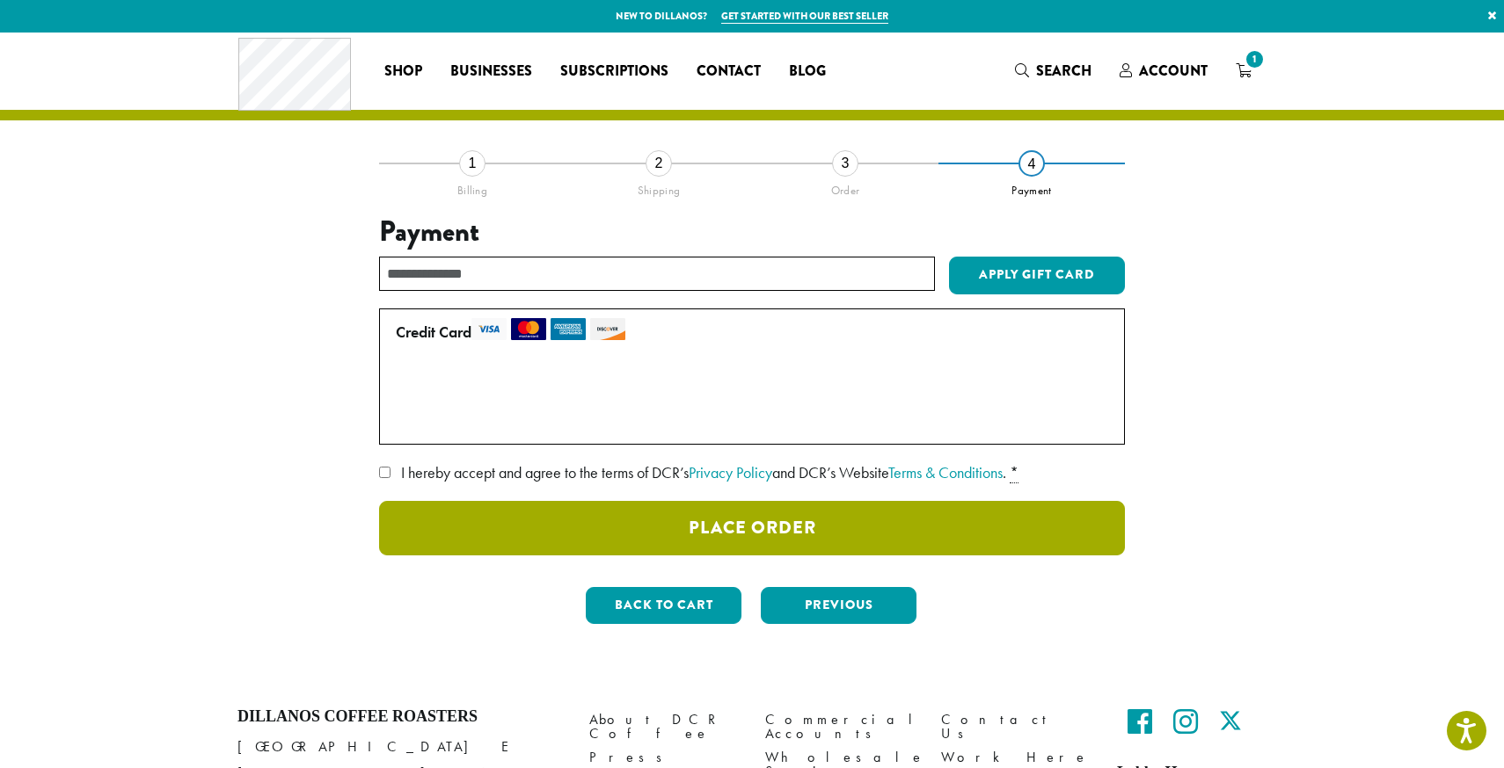
click at [818, 536] on button "Place Order" at bounding box center [752, 528] width 746 height 55
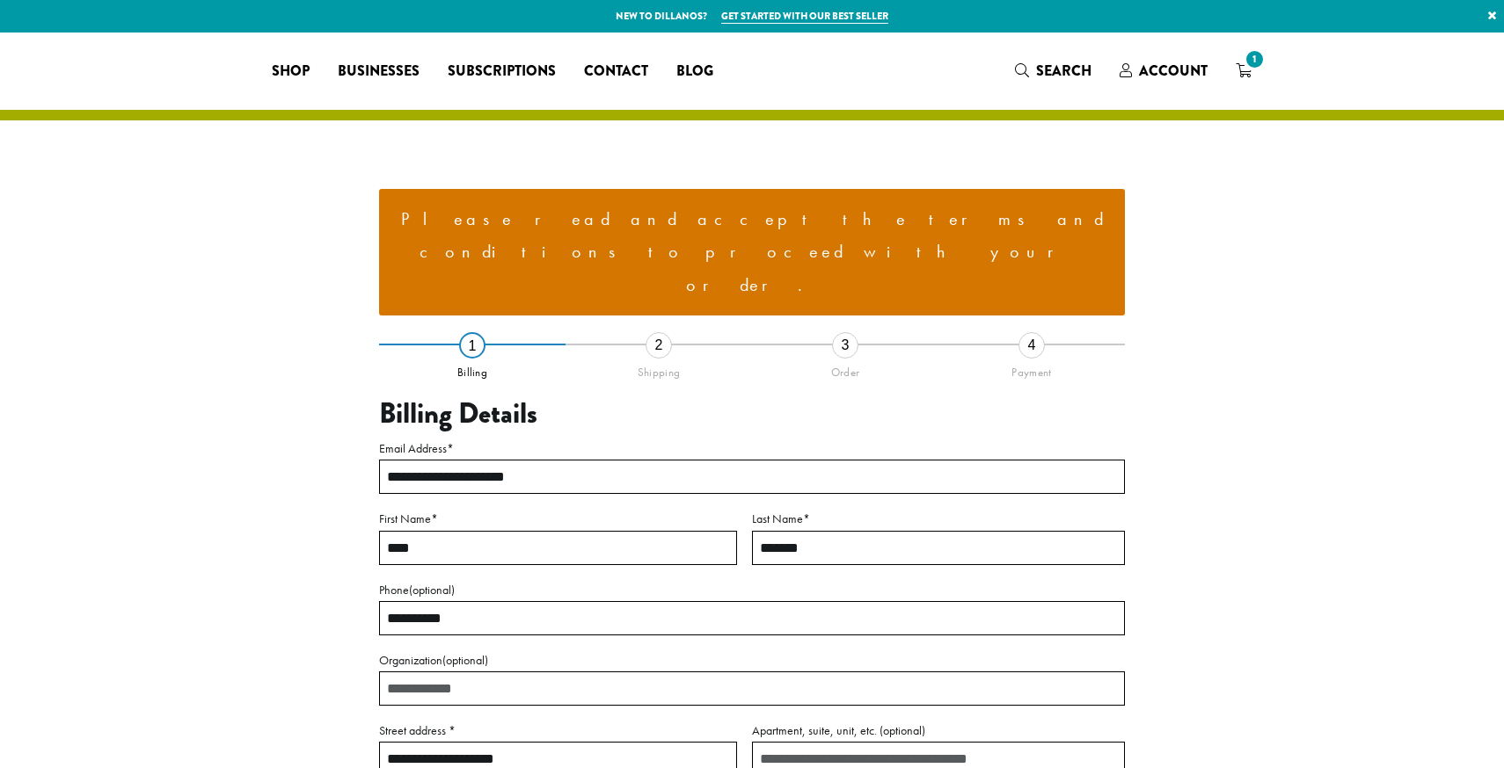
select select "**"
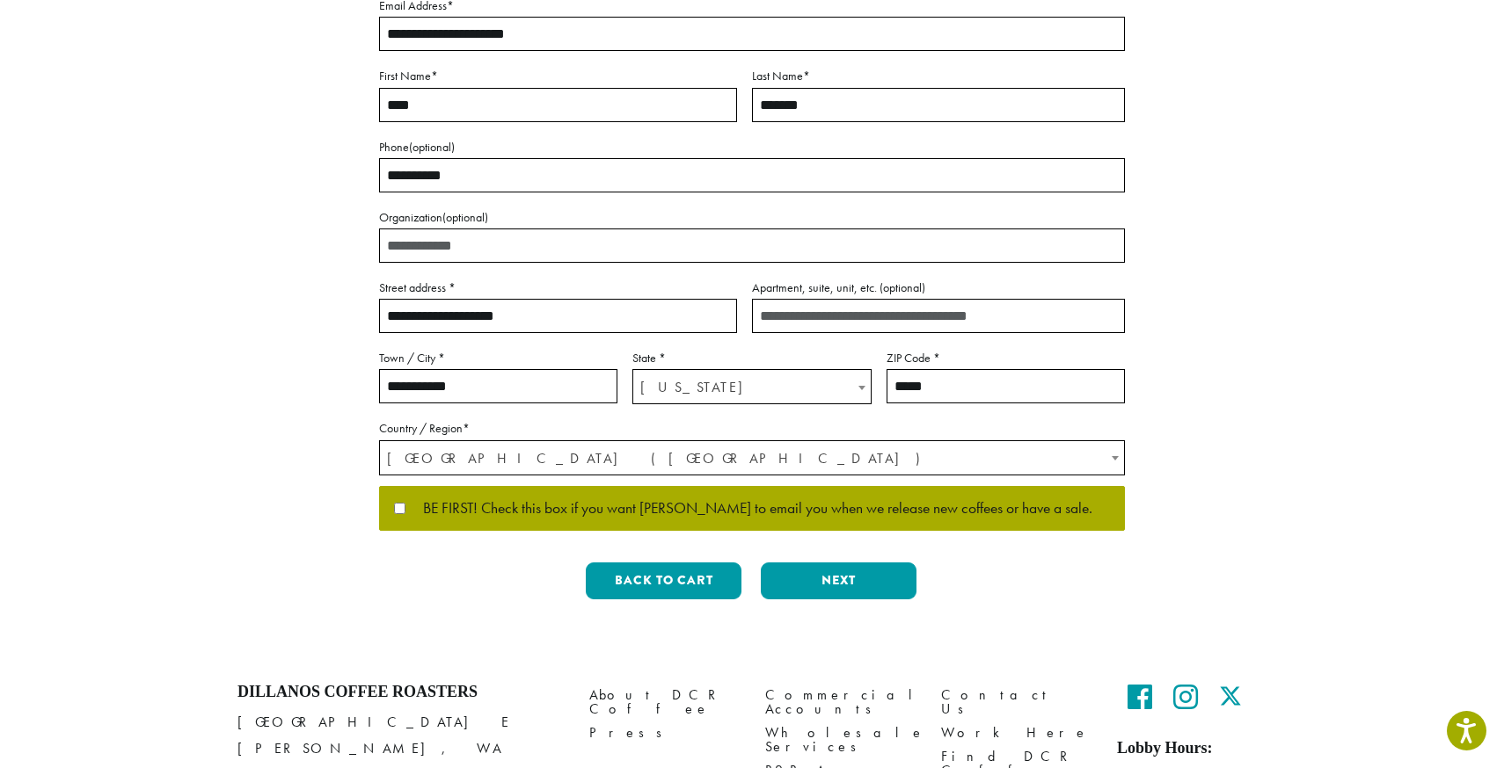
scroll to position [447, 0]
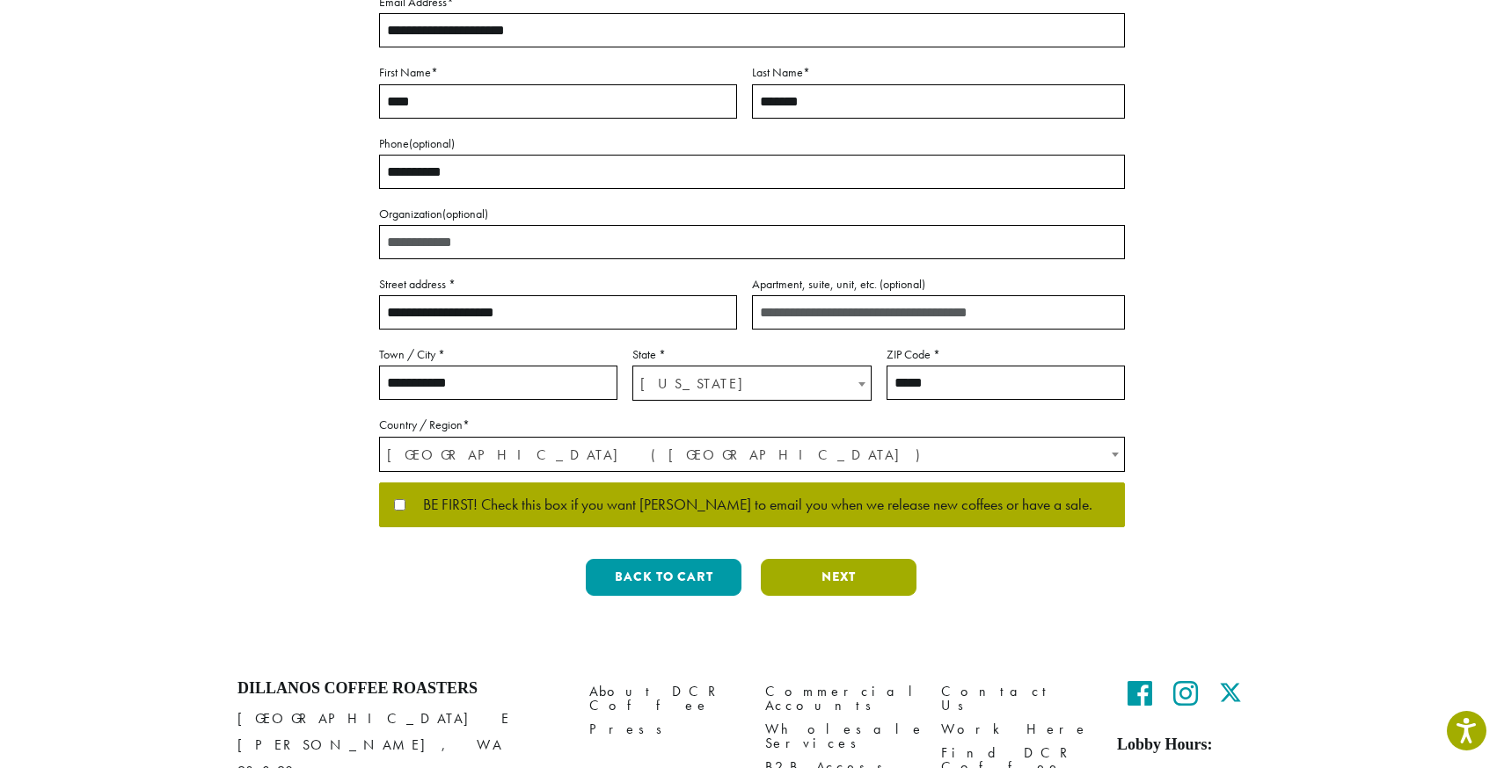
click at [818, 559] on button "Next" at bounding box center [839, 577] width 156 height 37
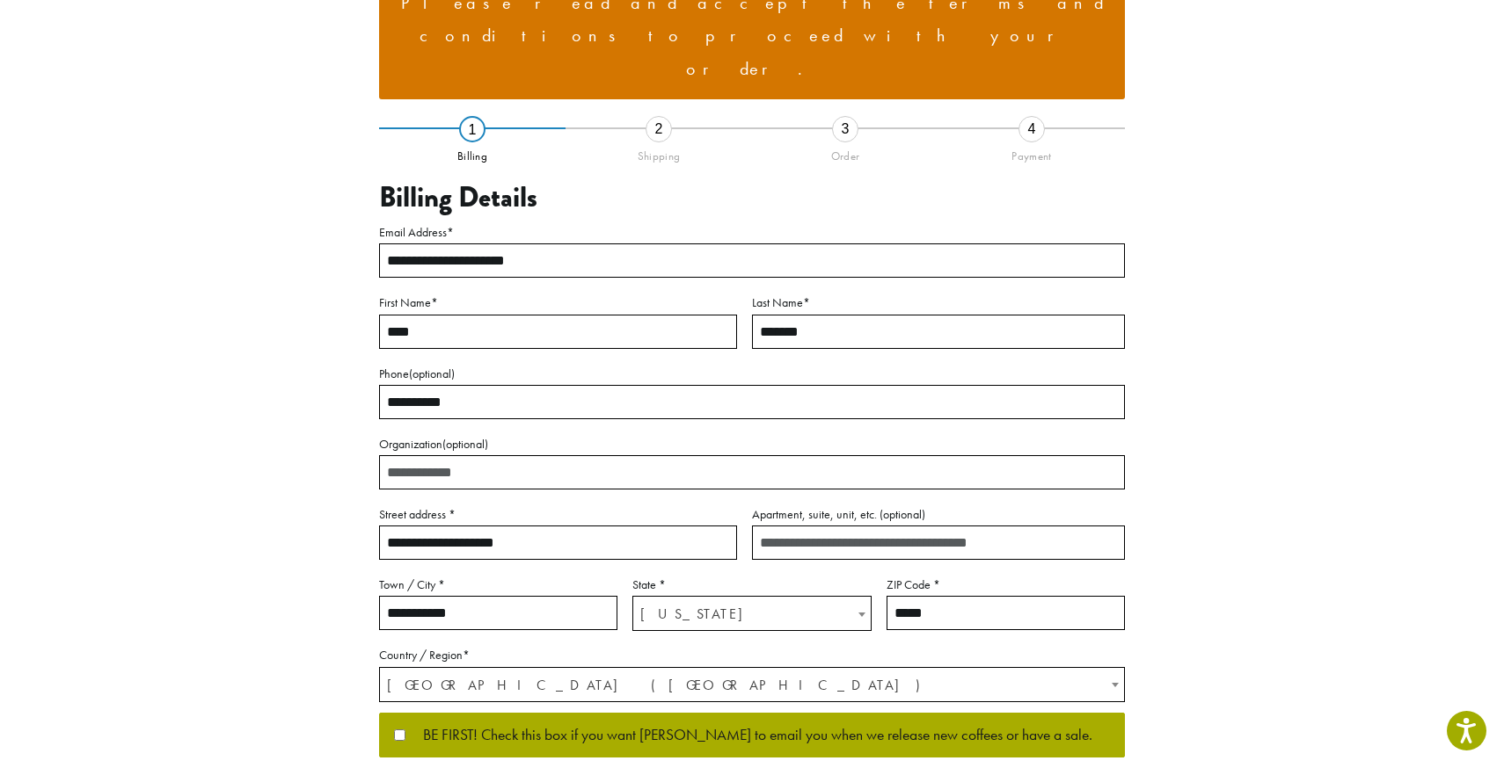
scroll to position [90, 0]
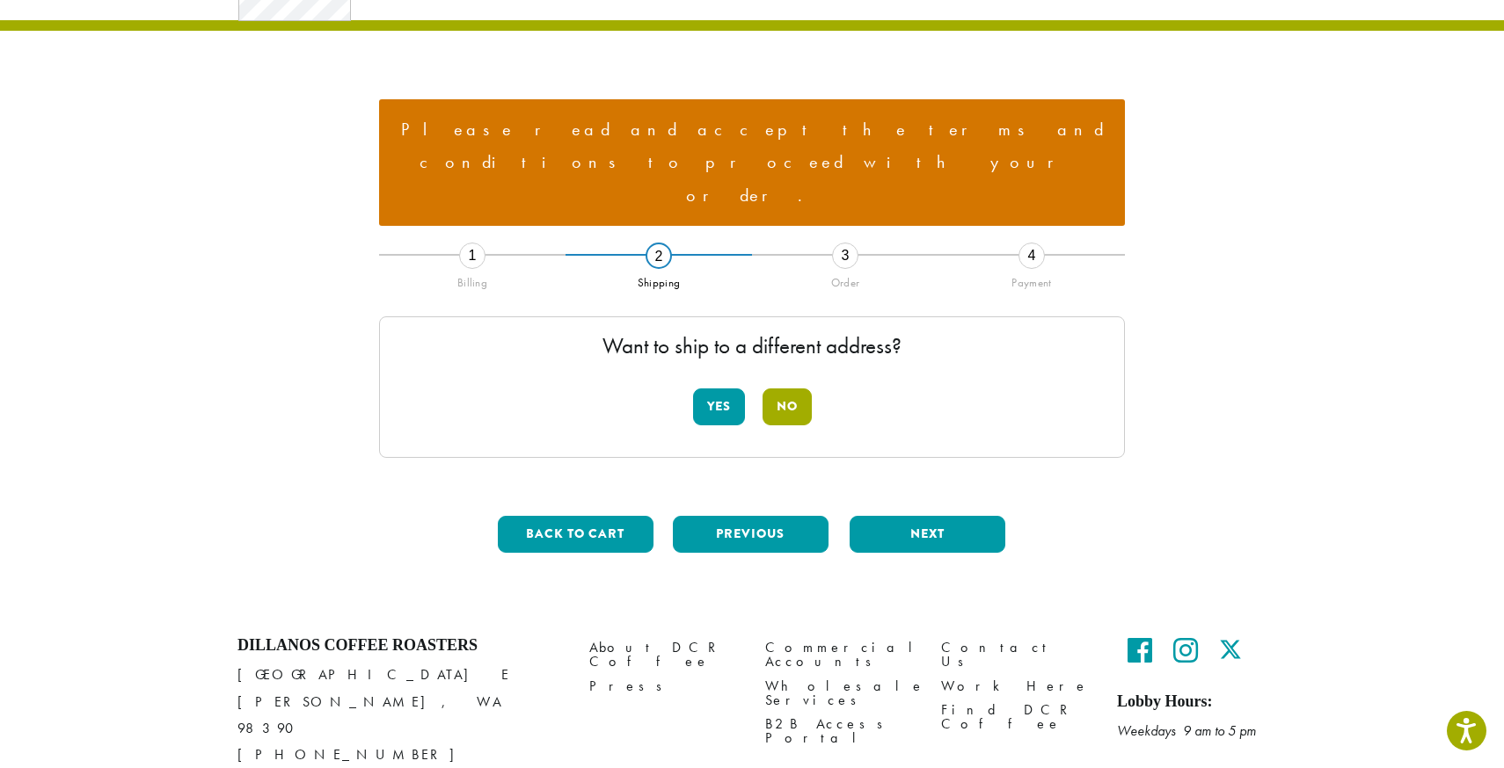
click at [787, 389] on button "No" at bounding box center [786, 407] width 49 height 37
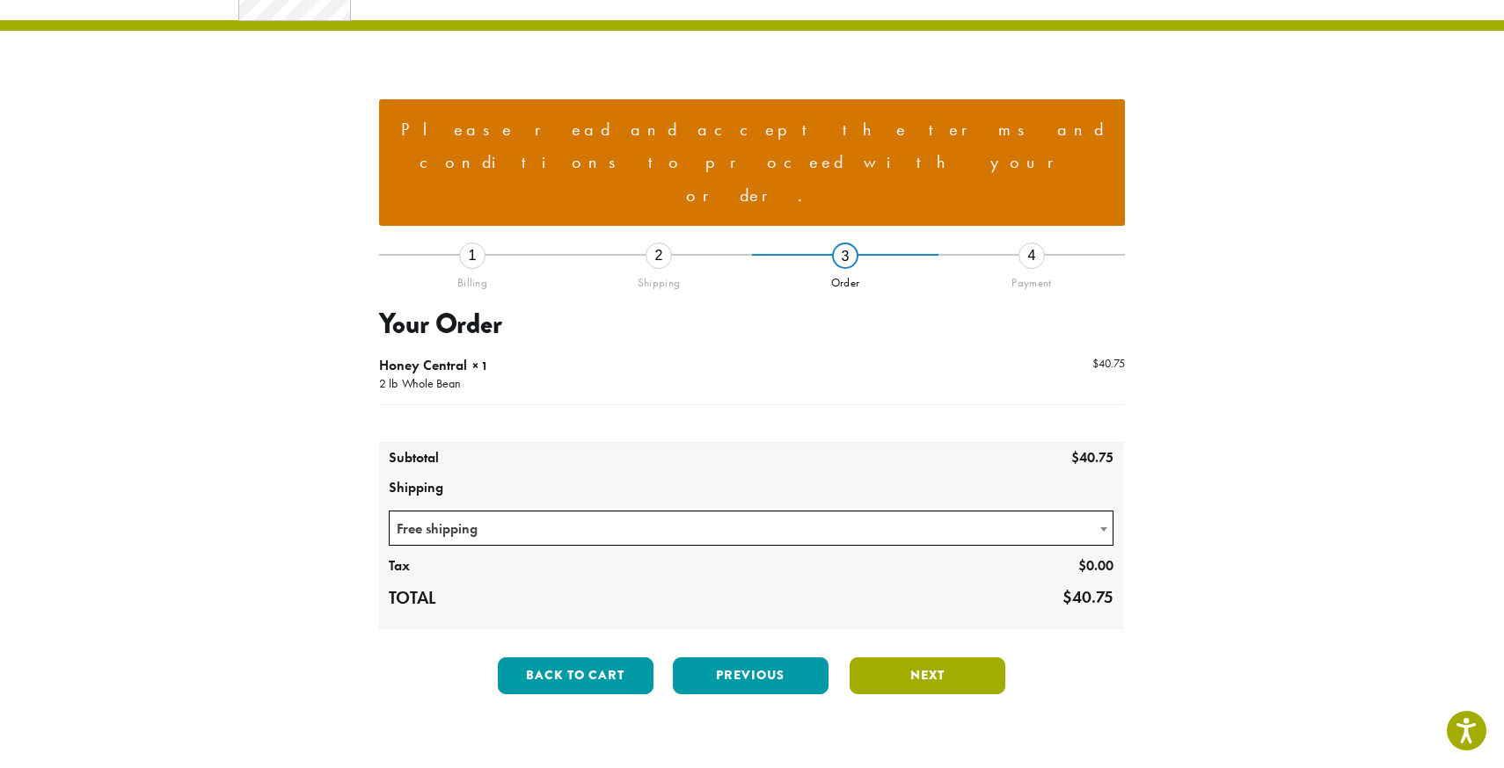
click at [936, 658] on button "Next" at bounding box center [927, 676] width 156 height 37
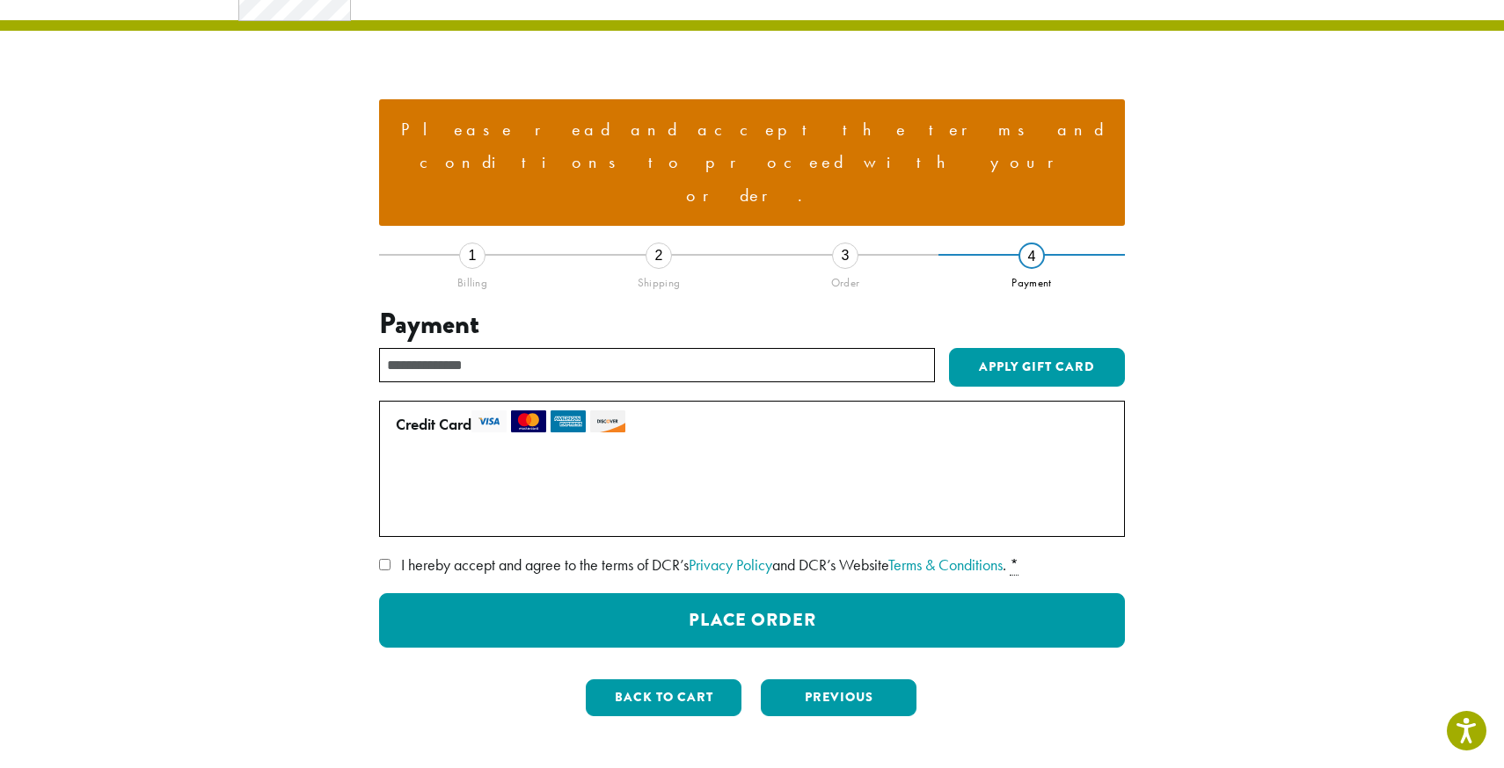
click at [586, 555] on span "I hereby accept and agree to the terms of DCR’s Privacy Policy and DCR’s Websit…" at bounding box center [703, 565] width 605 height 20
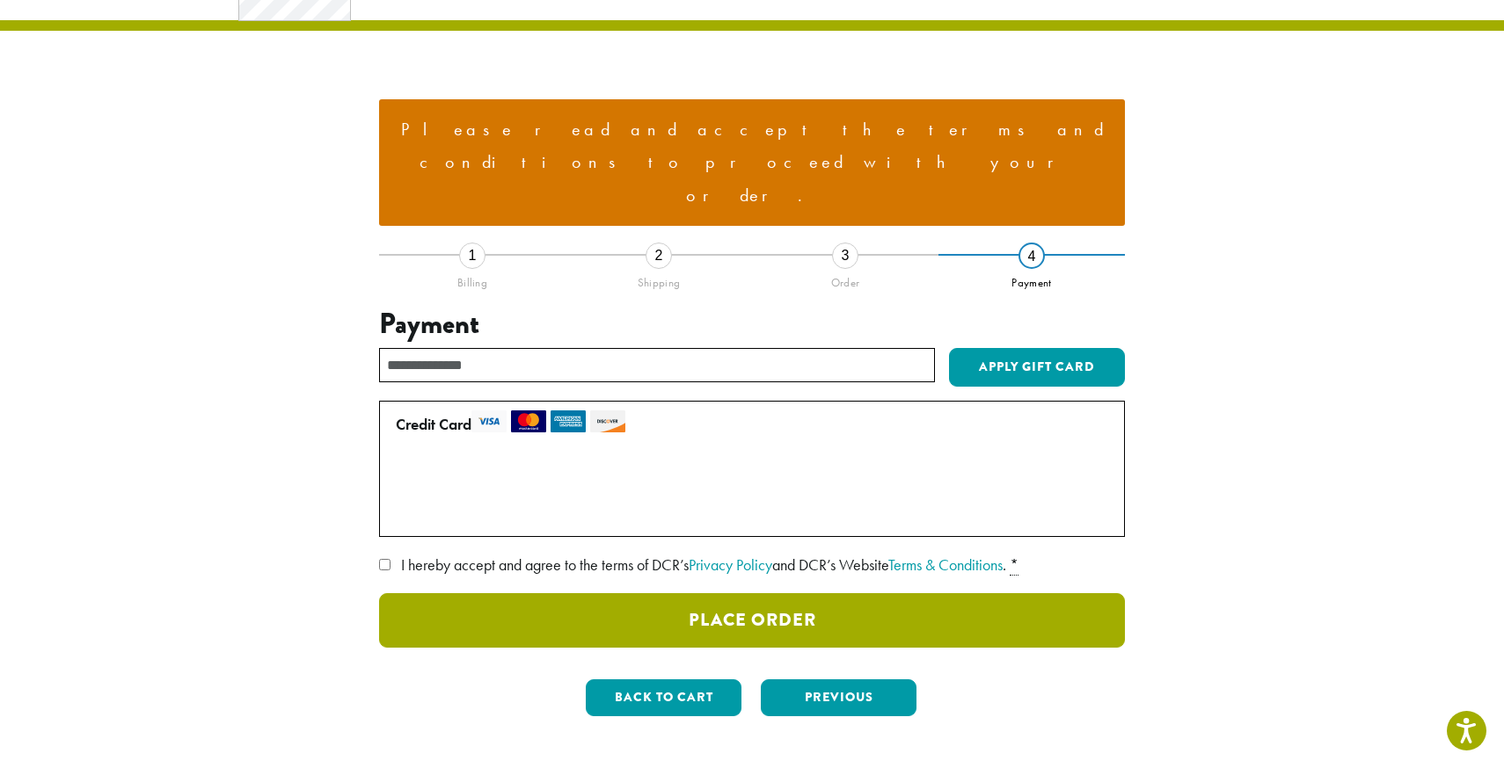
click at [615, 594] on button "Place Order" at bounding box center [752, 621] width 746 height 55
